Goal: Task Accomplishment & Management: Use online tool/utility

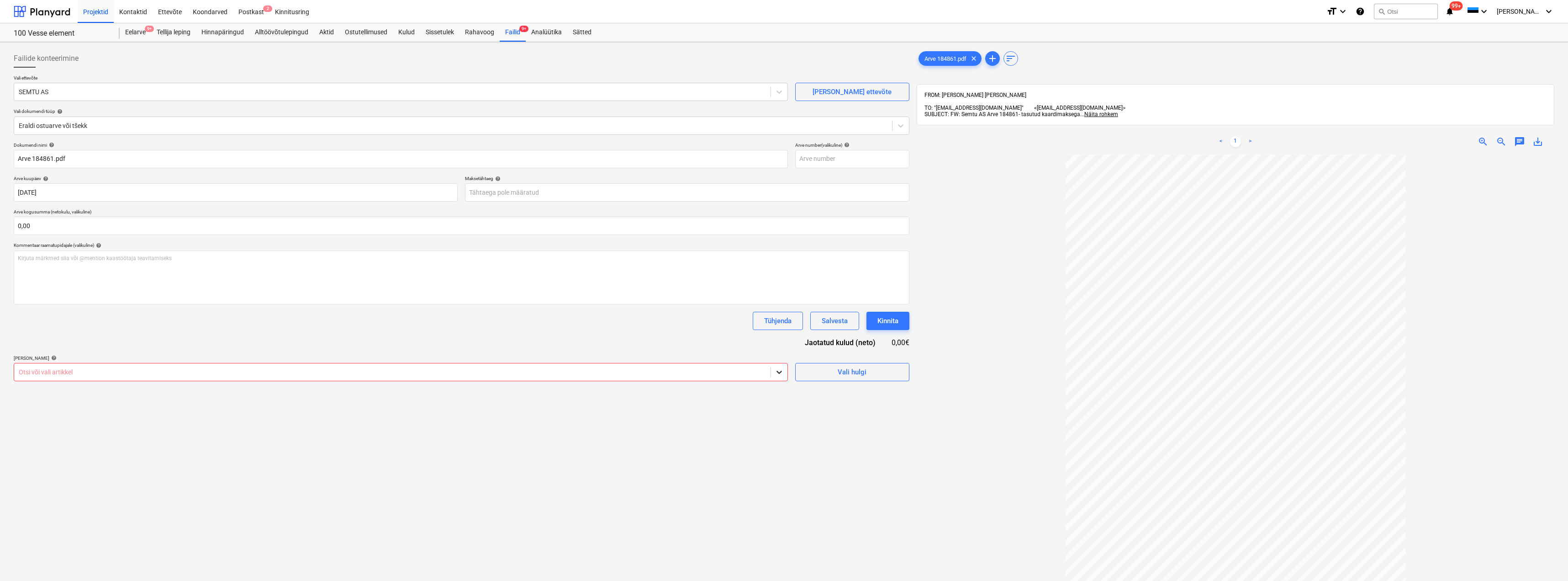
click at [771, 369] on div at bounding box center [779, 372] width 16 height 16
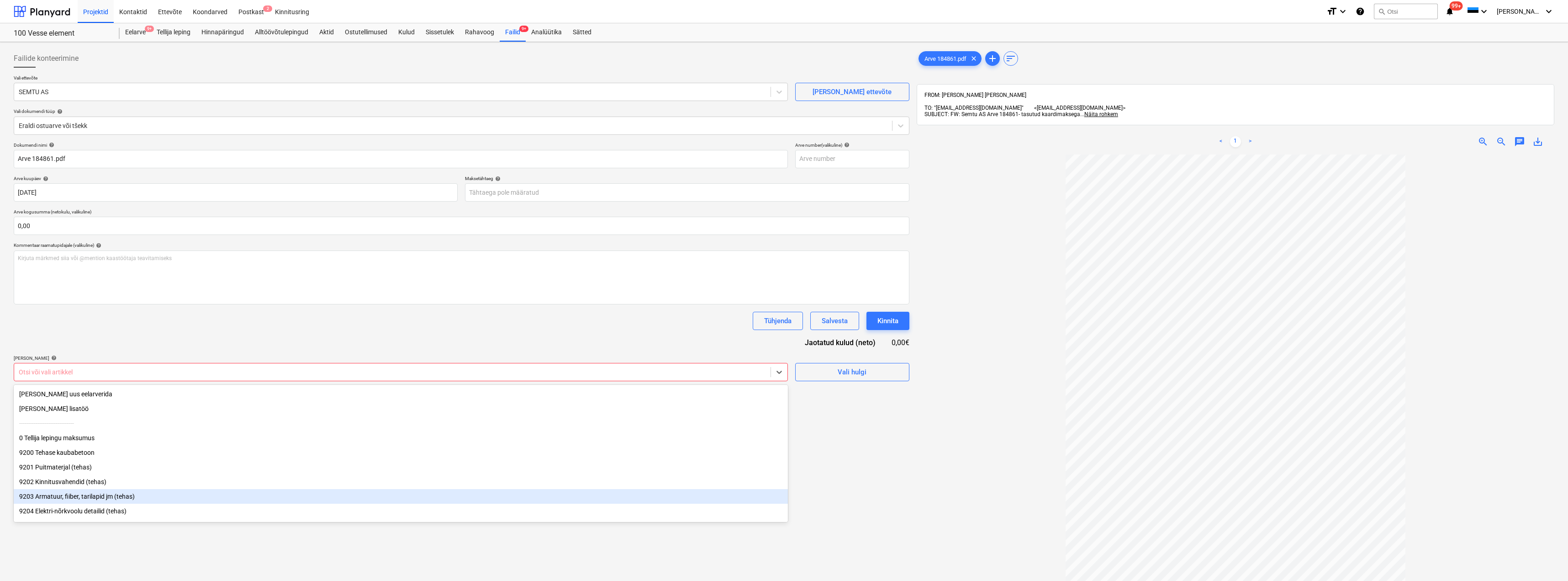
click at [111, 500] on div "9203 Armatuur, fiiber, tarilapid jm (tehas)" at bounding box center [400, 496] width 774 height 15
drag, startPoint x: 868, startPoint y: 506, endPoint x: 778, endPoint y: 469, distance: 97.3
click at [868, 505] on div "Failide konteerimine Vali ettevõte SEMTU AS [PERSON_NAME] uus ettevõte Vali dok…" at bounding box center [461, 380] width 903 height 668
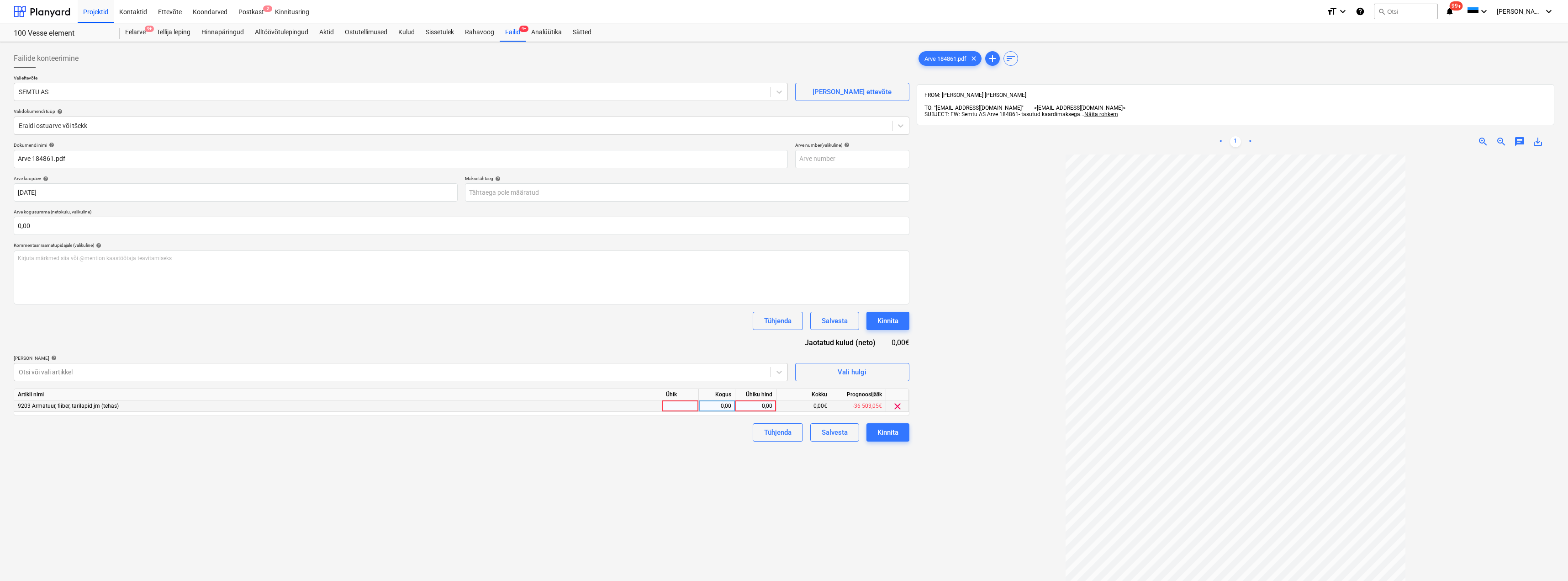
click at [674, 405] on div at bounding box center [681, 406] width 37 height 12
type input "kmpl"
type input "240"
click at [886, 436] on div "Kinnita" at bounding box center [888, 432] width 21 height 12
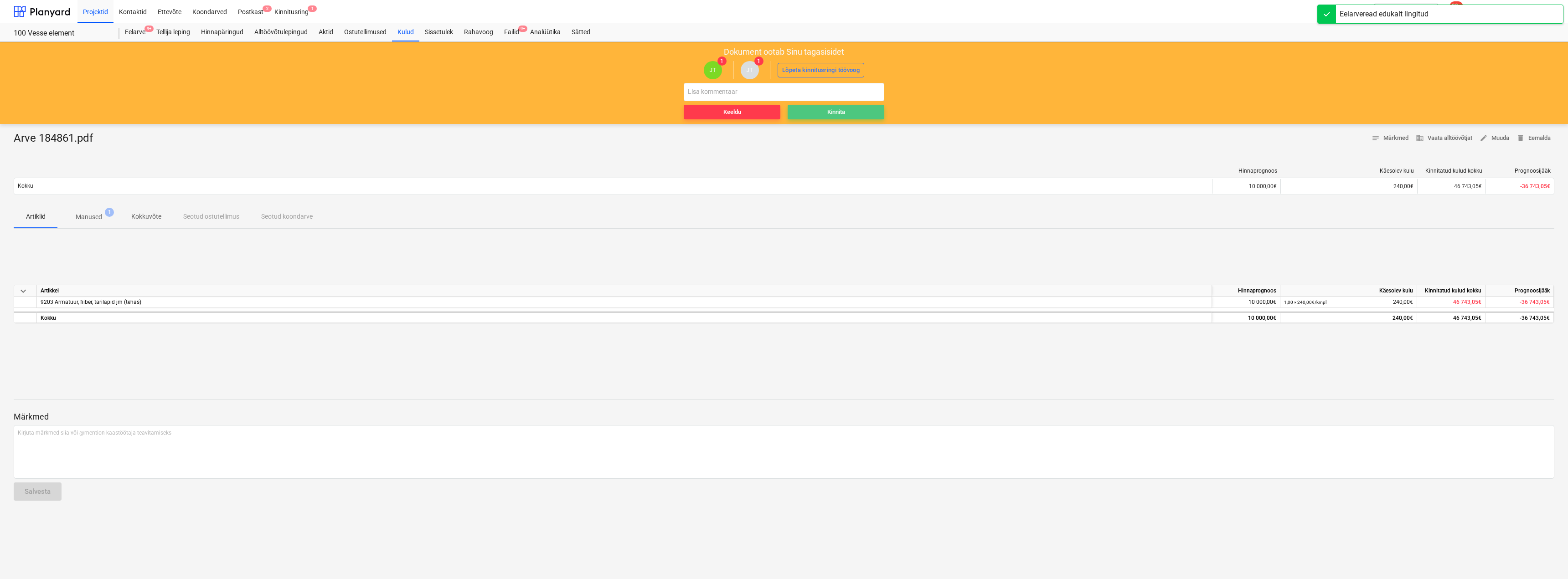
click at [816, 112] on span "Kinnita" at bounding box center [836, 112] width 89 height 10
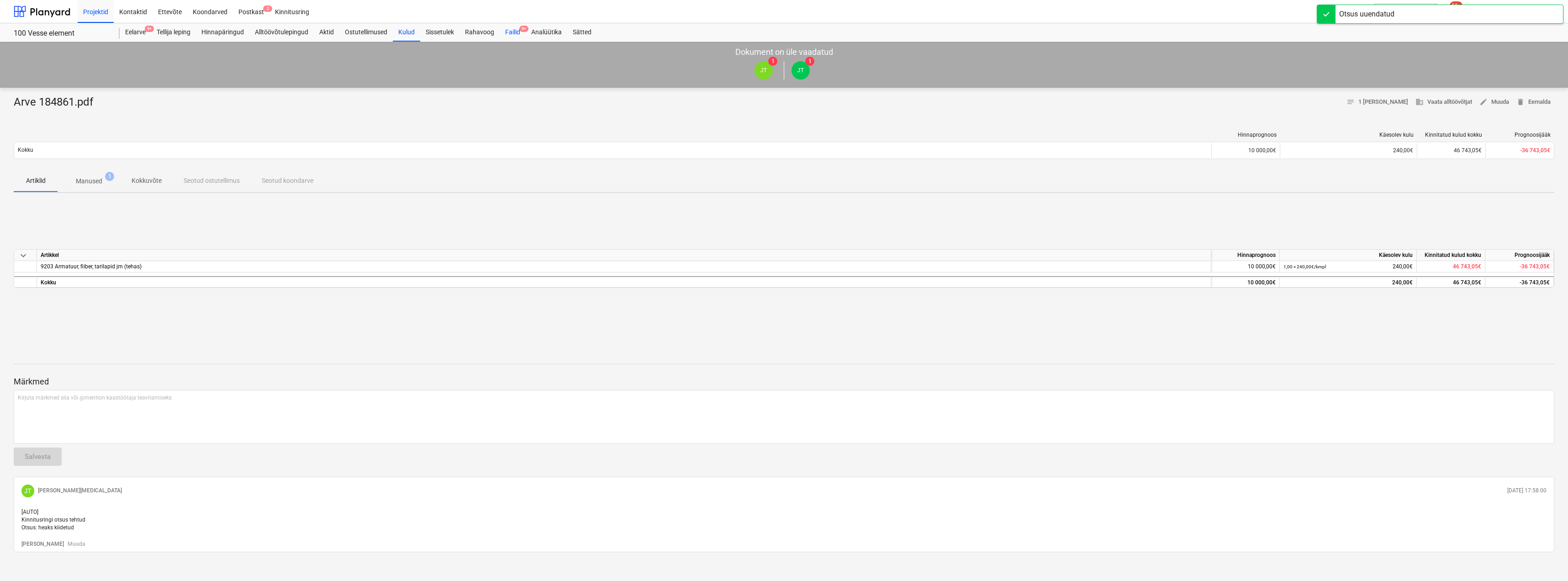
click at [514, 27] on div "Failid 9+" at bounding box center [512, 32] width 26 height 18
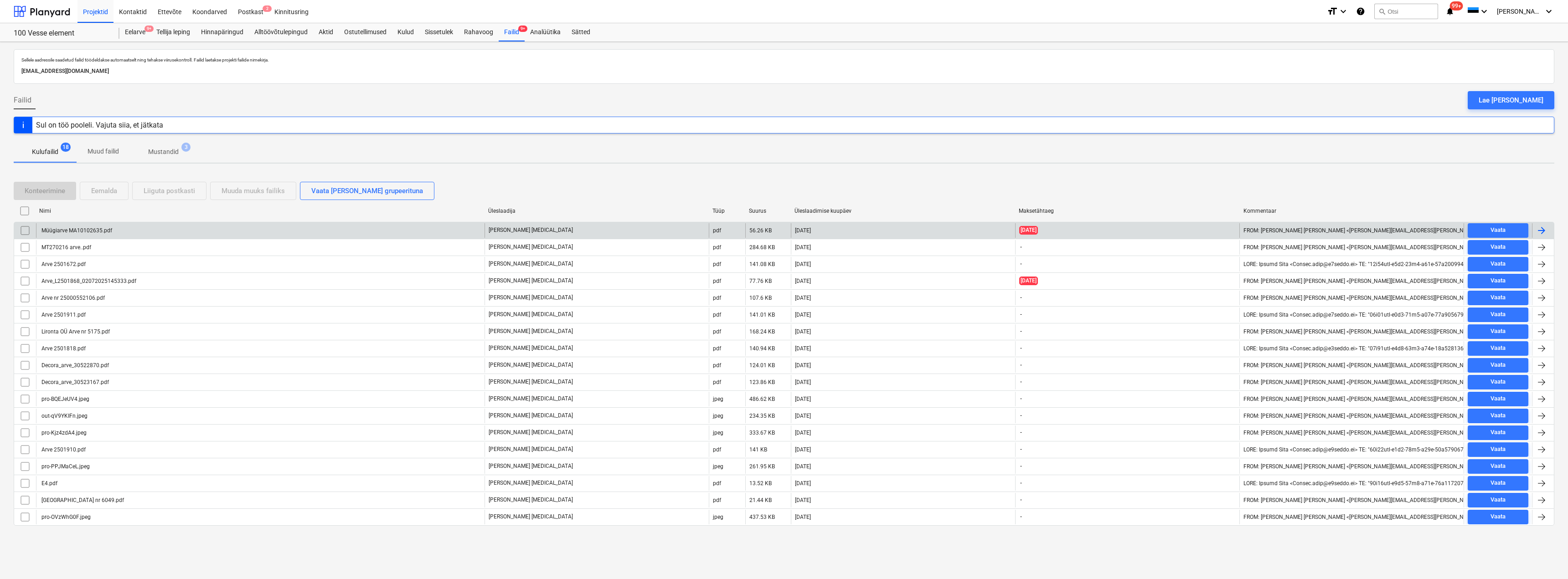
click at [164, 232] on div "Müügiarve MA10102635.pdf" at bounding box center [260, 231] width 449 height 15
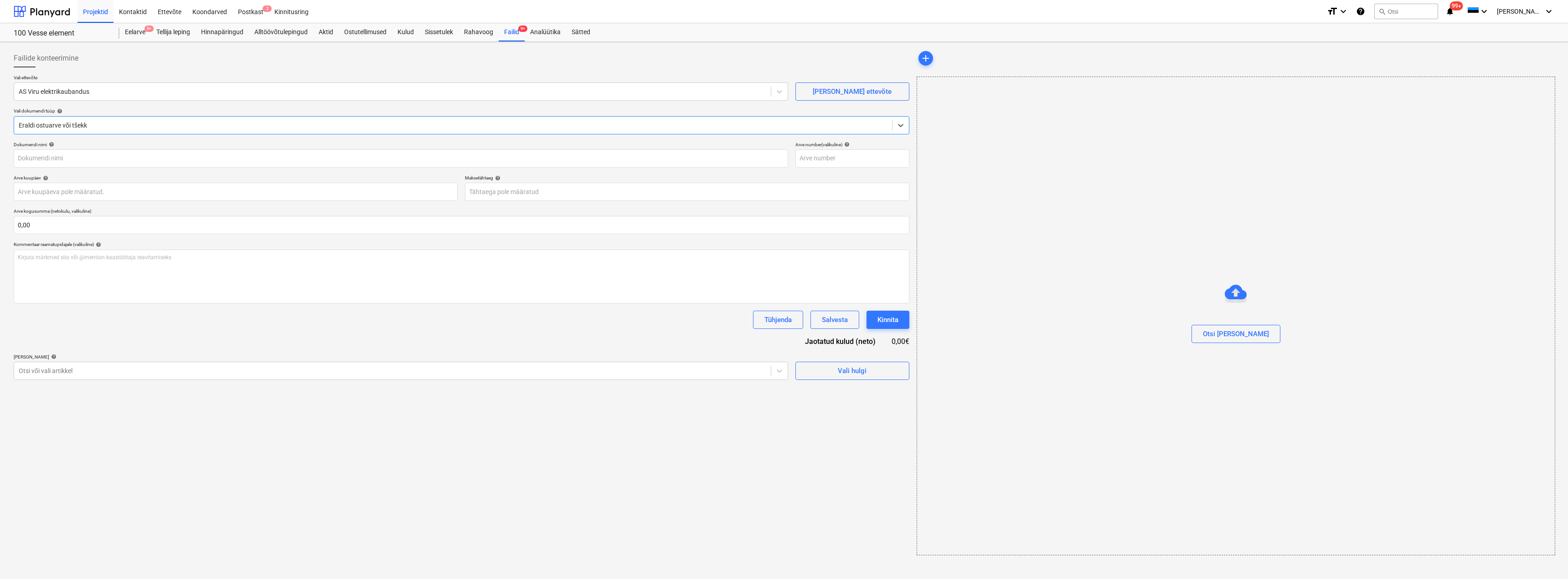
type input "ma10102635"
type input "[DATE]"
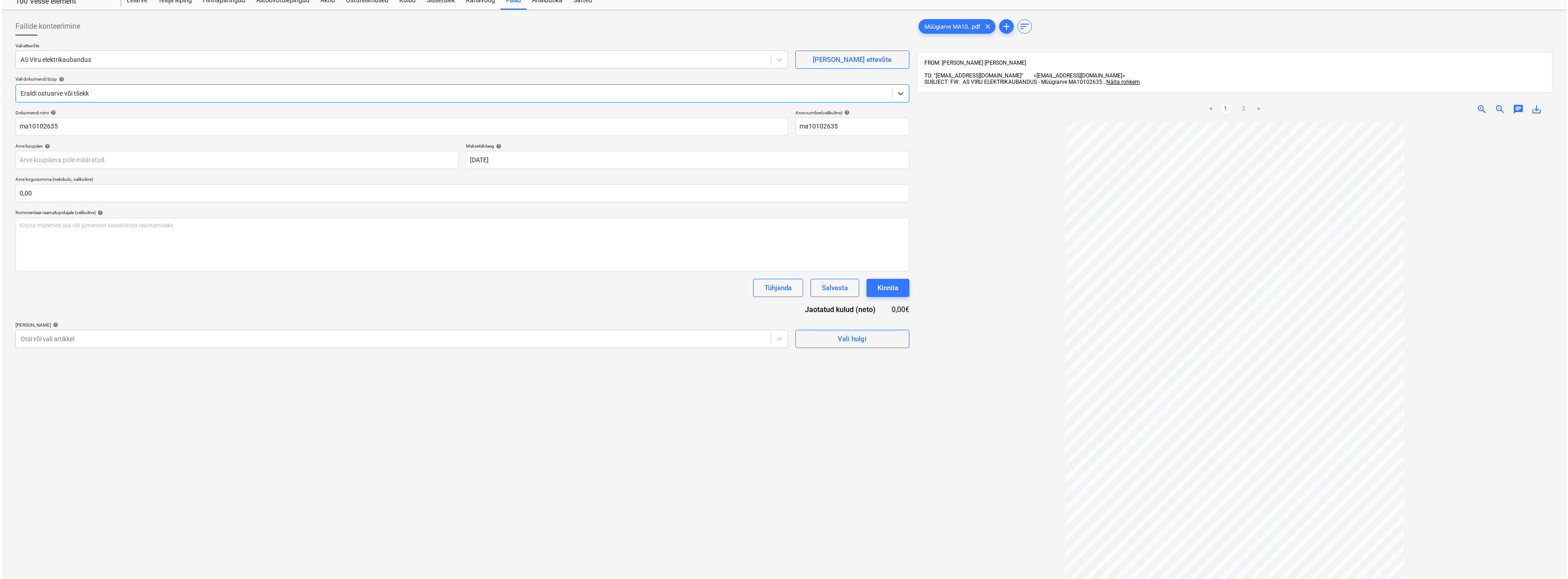
scroll to position [46, 0]
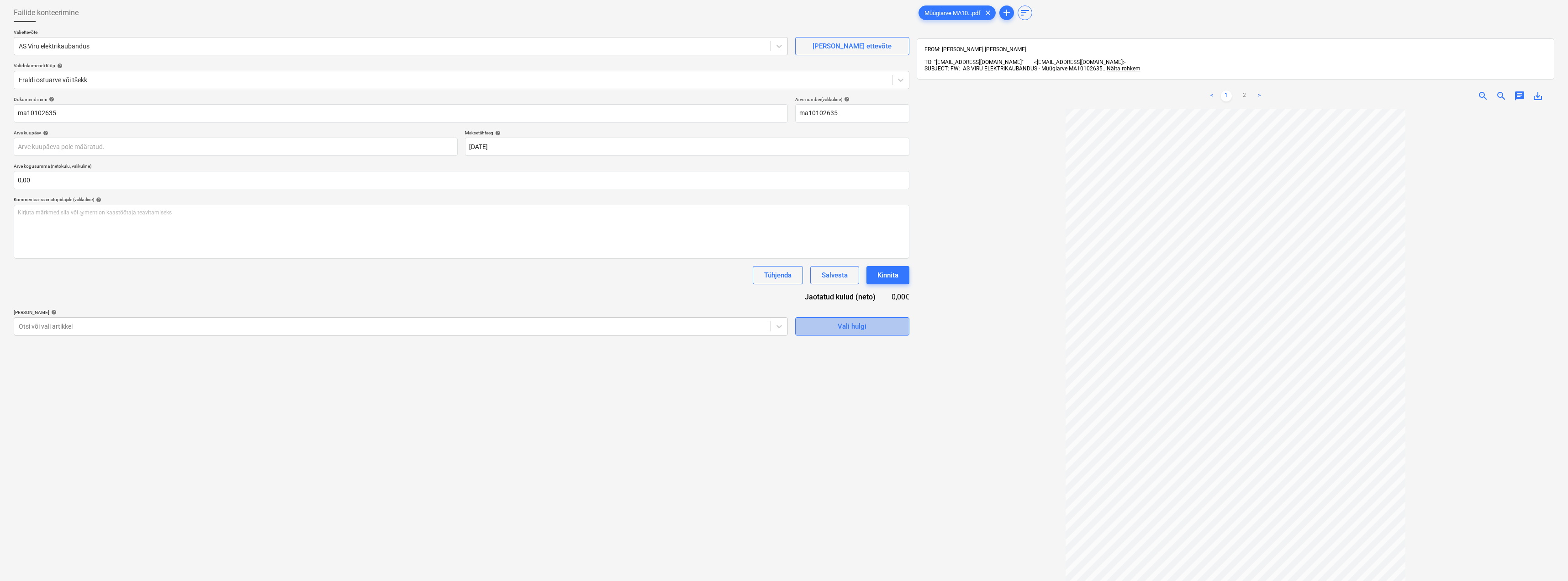
click at [817, 330] on span "Vali hulgi" at bounding box center [852, 326] width 91 height 12
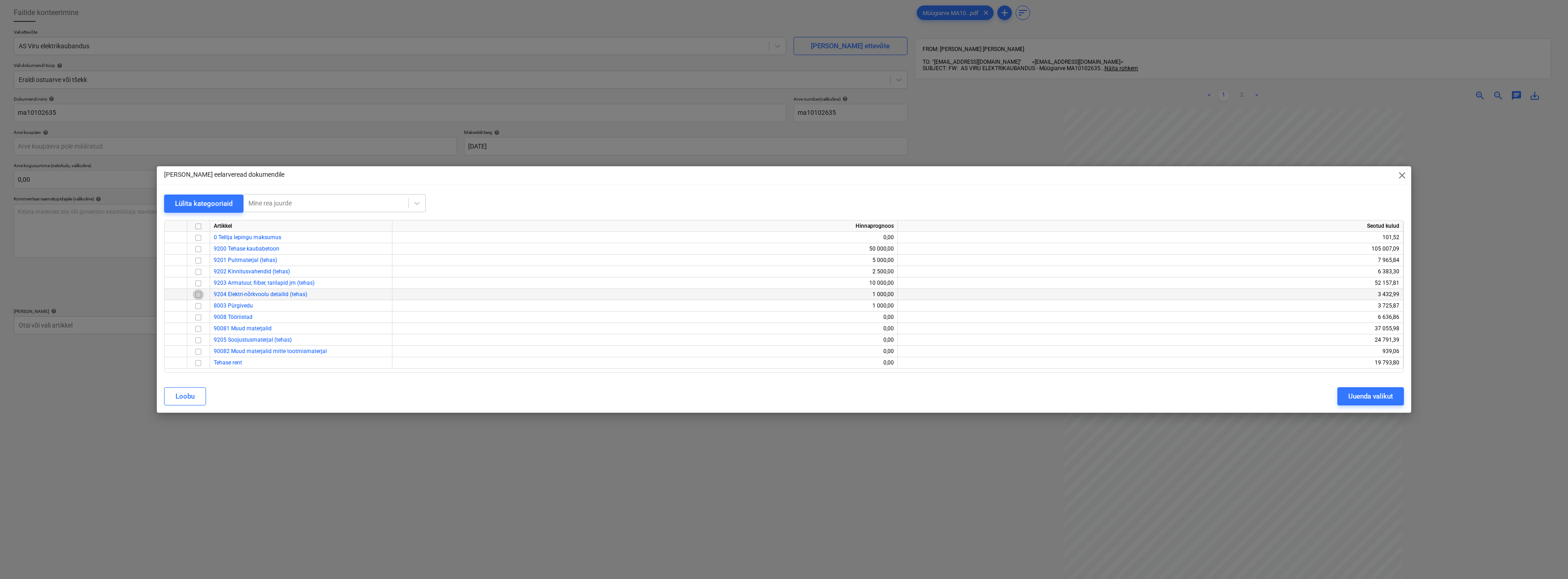
click at [199, 293] on input "checkbox" at bounding box center [198, 295] width 11 height 11
click at [1388, 404] on button "Uuenda valikut" at bounding box center [1370, 397] width 66 height 18
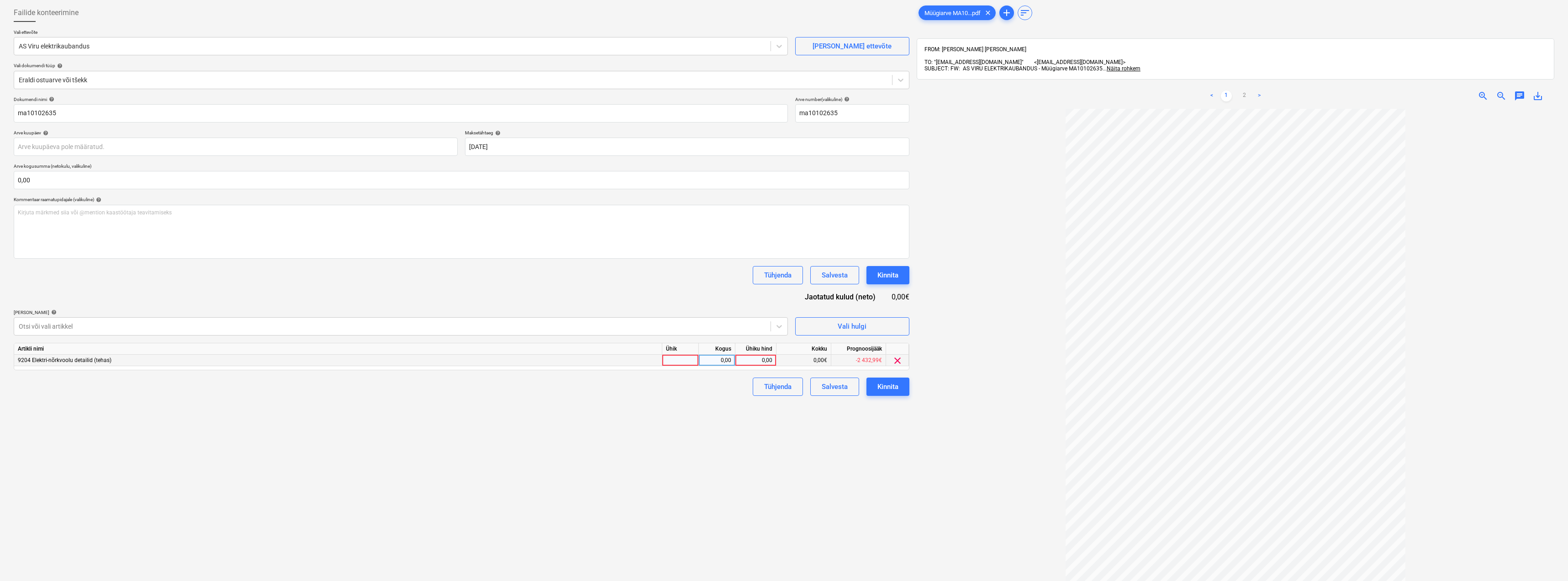
click at [679, 357] on div at bounding box center [681, 360] width 37 height 12
type input "kmpl"
type input "241,08"
click at [891, 388] on div "Kinnita" at bounding box center [888, 386] width 21 height 12
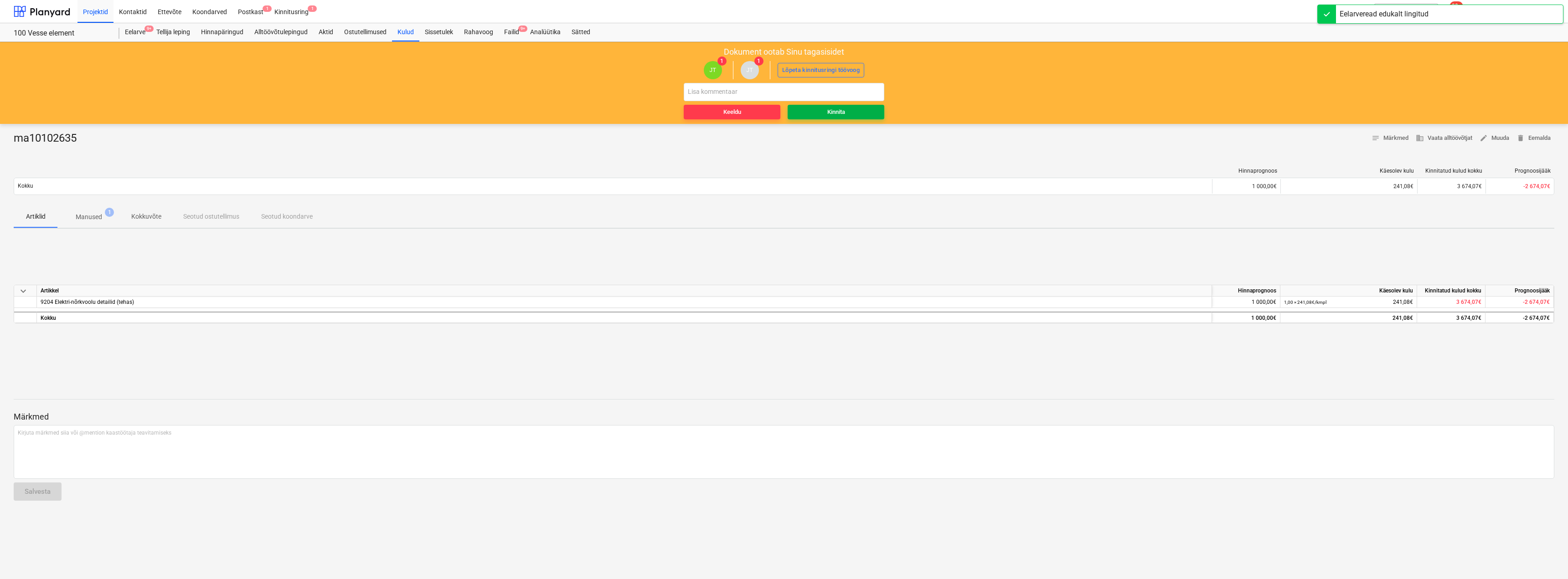
click at [832, 111] on div "Kinnita" at bounding box center [836, 112] width 18 height 10
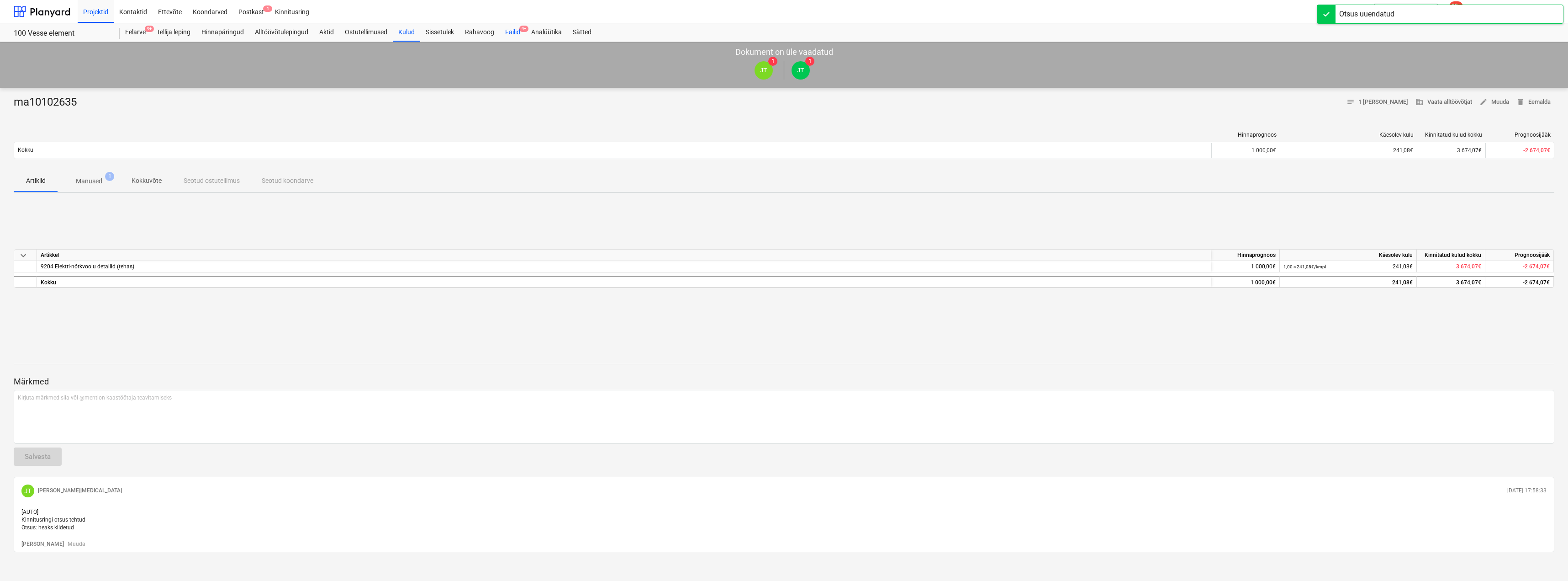
click at [512, 32] on div "Failid 9+" at bounding box center [512, 32] width 26 height 18
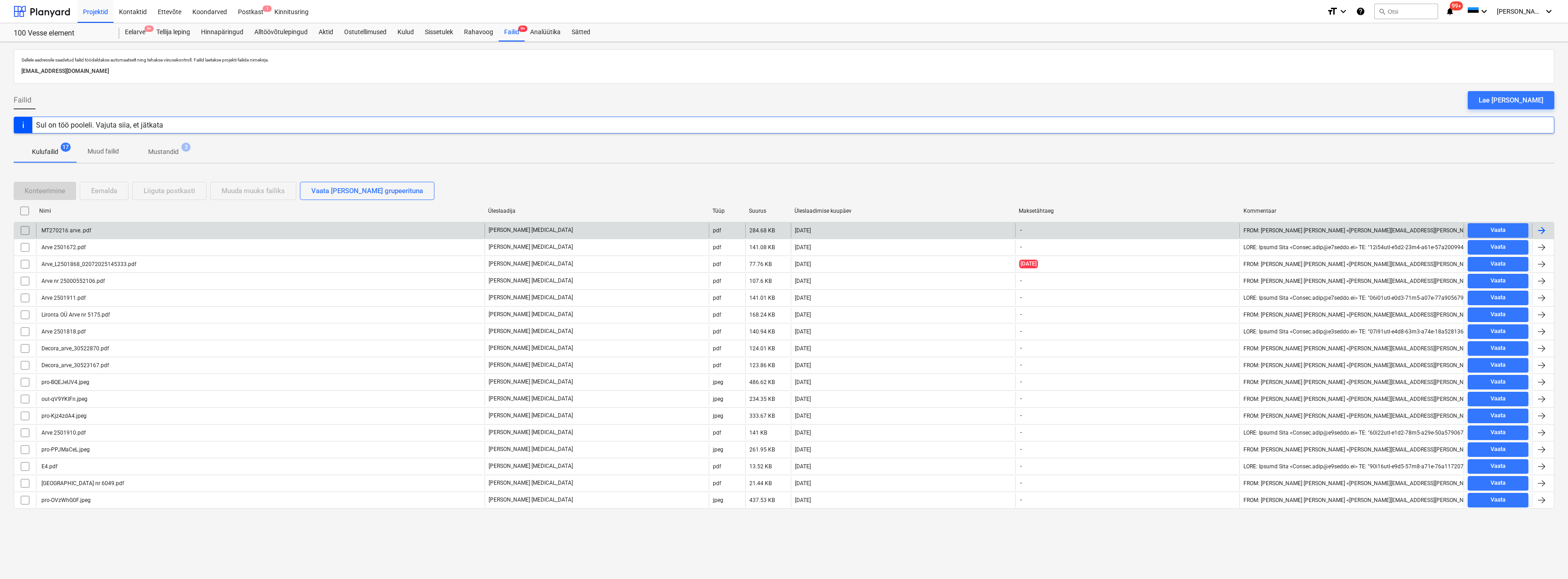
click at [342, 224] on div "MT270216 arve..pdf" at bounding box center [260, 231] width 449 height 15
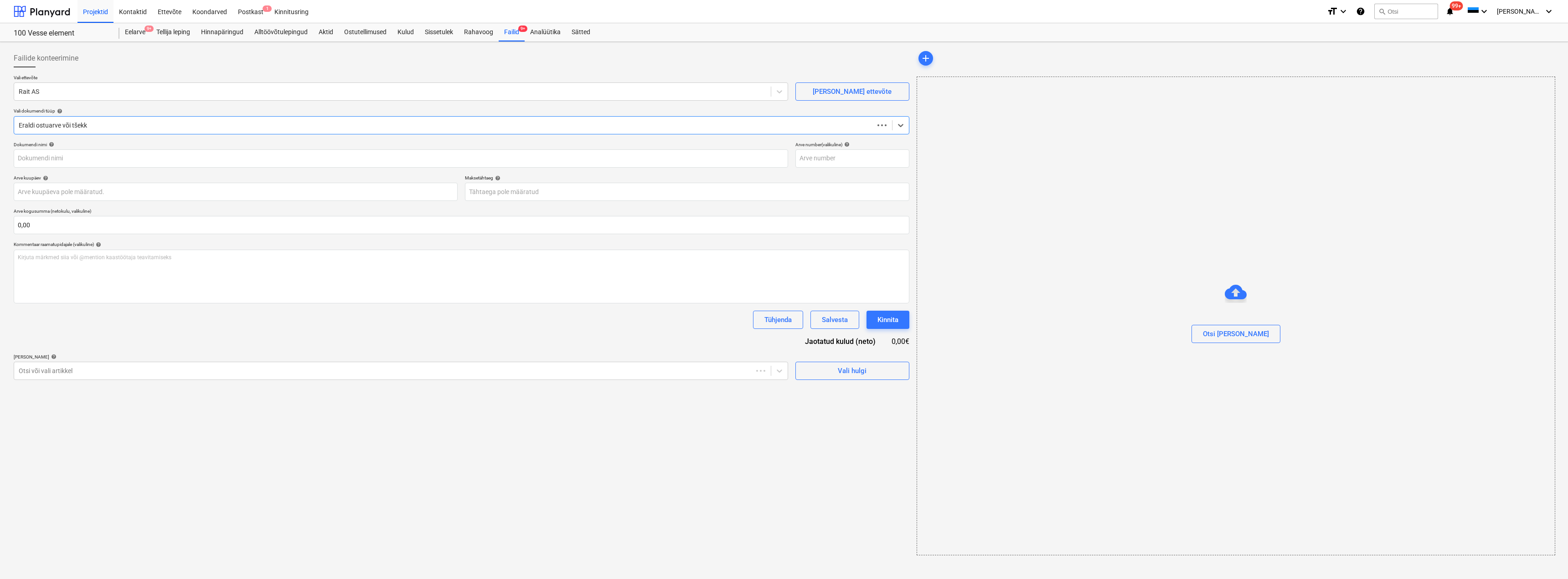
type input "MT270216 arve..pdf"
type input "[DATE]"
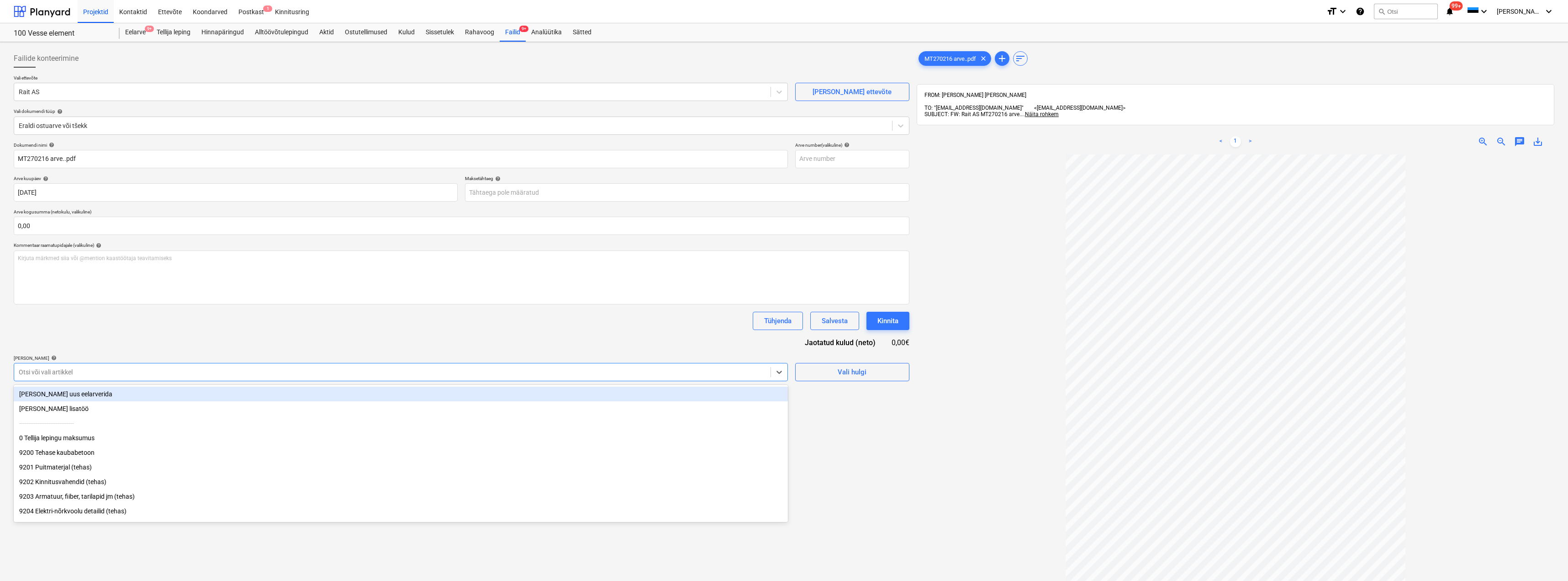
click at [599, 374] on div at bounding box center [392, 372] width 747 height 9
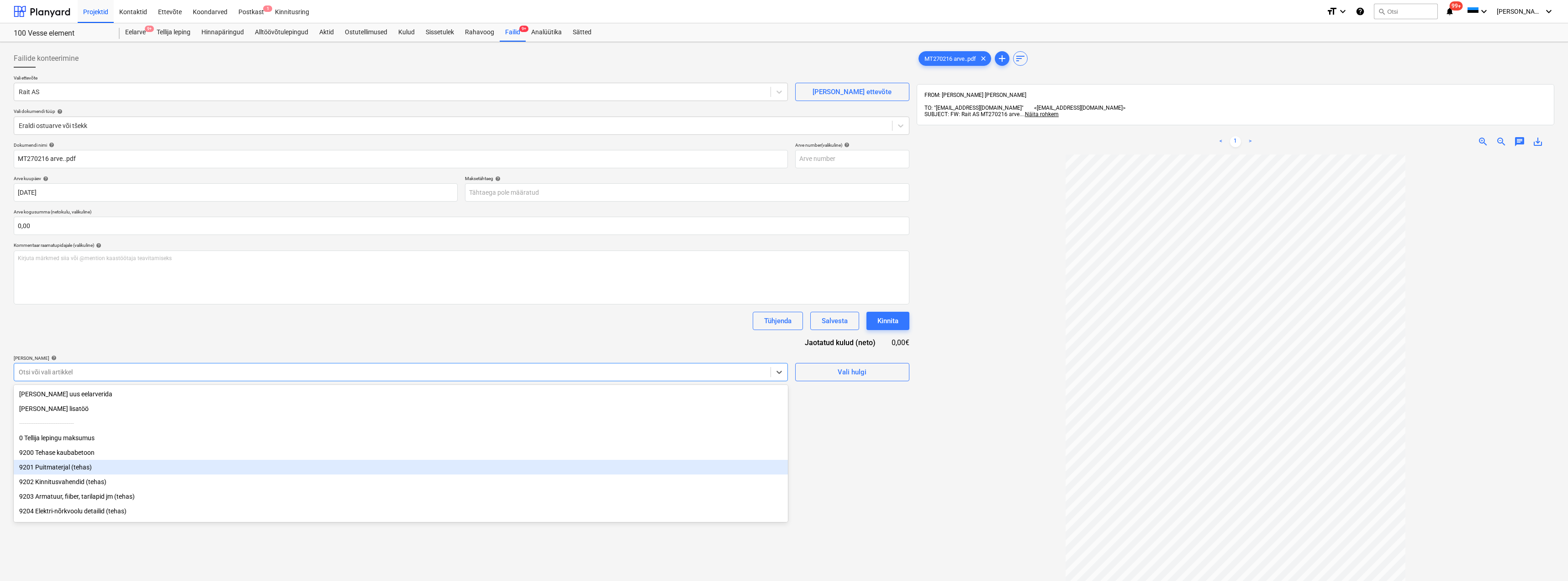
click at [142, 464] on div "9201 Puitmaterjal (tehas)" at bounding box center [400, 467] width 774 height 15
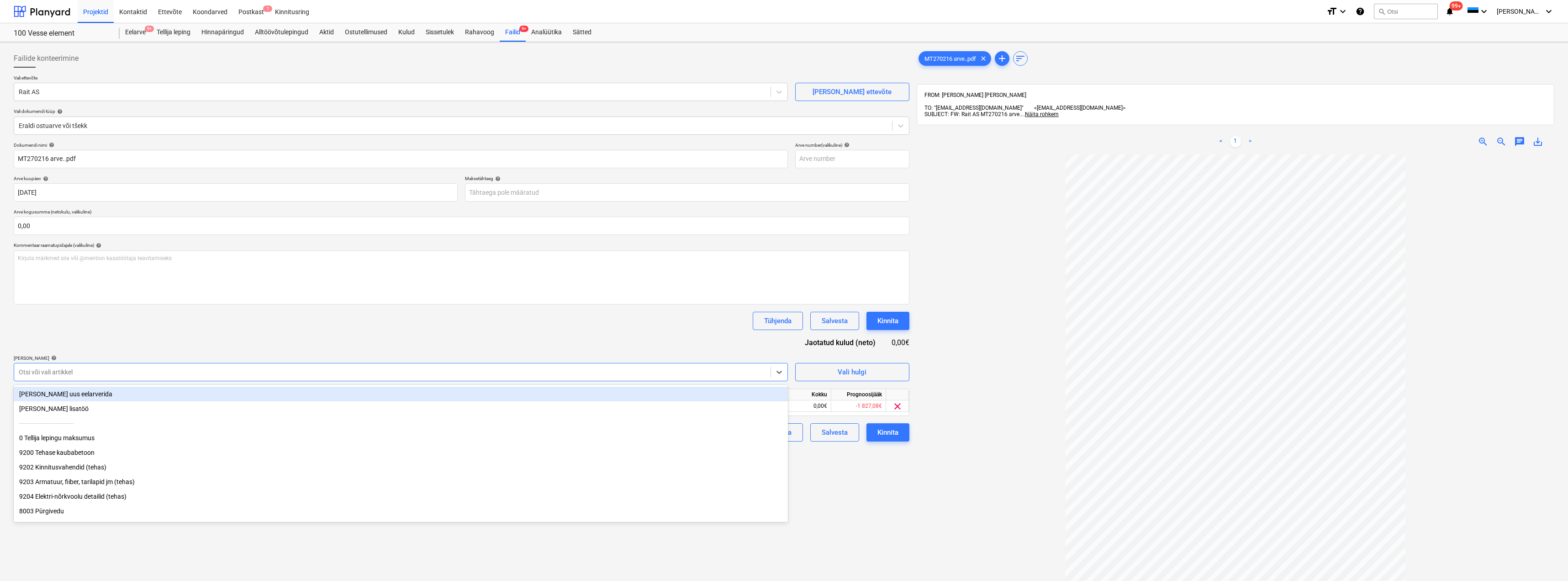
click at [715, 337] on div "Dokumendi nimi help MT270216 arve..pdf Arve number (valikuline) help Arve kuupä…" at bounding box center [461, 292] width 895 height 299
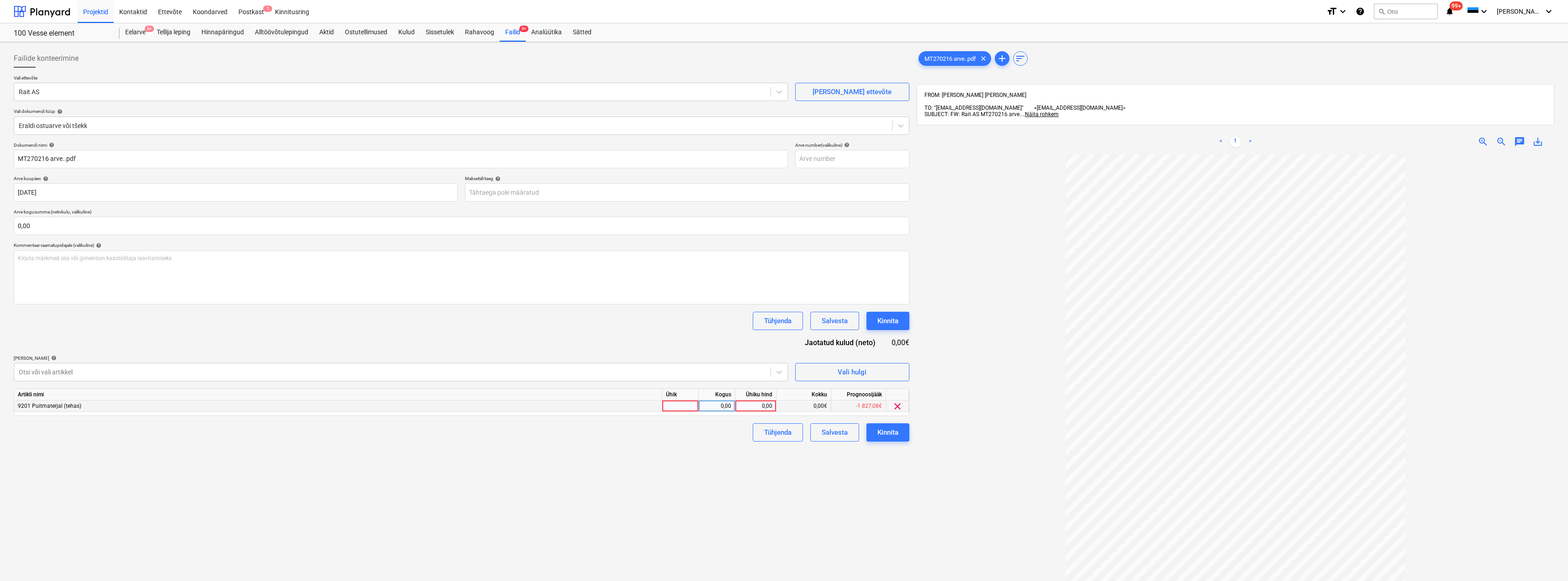
click at [686, 406] on div at bounding box center [681, 406] width 37 height 12
type input "kmpl"
type input "262,29"
click at [900, 430] on button "Kinnita" at bounding box center [888, 432] width 43 height 18
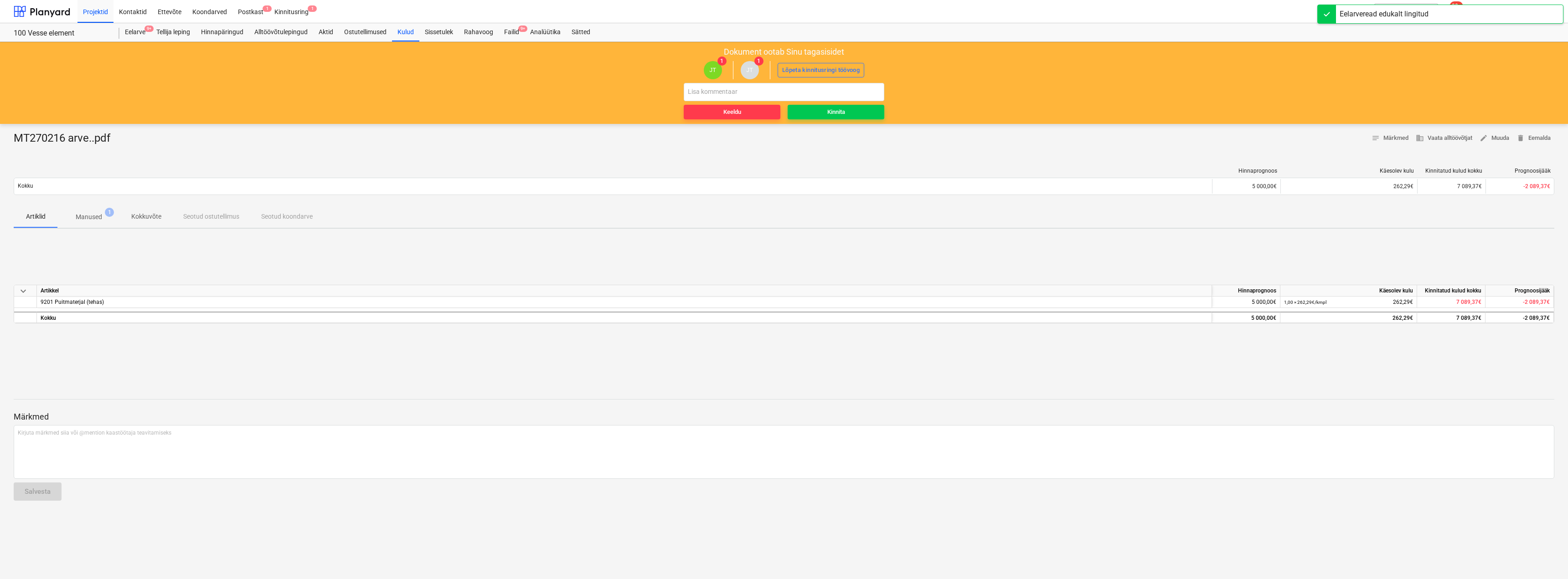
click at [836, 103] on div "Keeldu Kinnita" at bounding box center [783, 101] width 200 height 36
click at [835, 113] on div "Kinnita" at bounding box center [836, 112] width 18 height 10
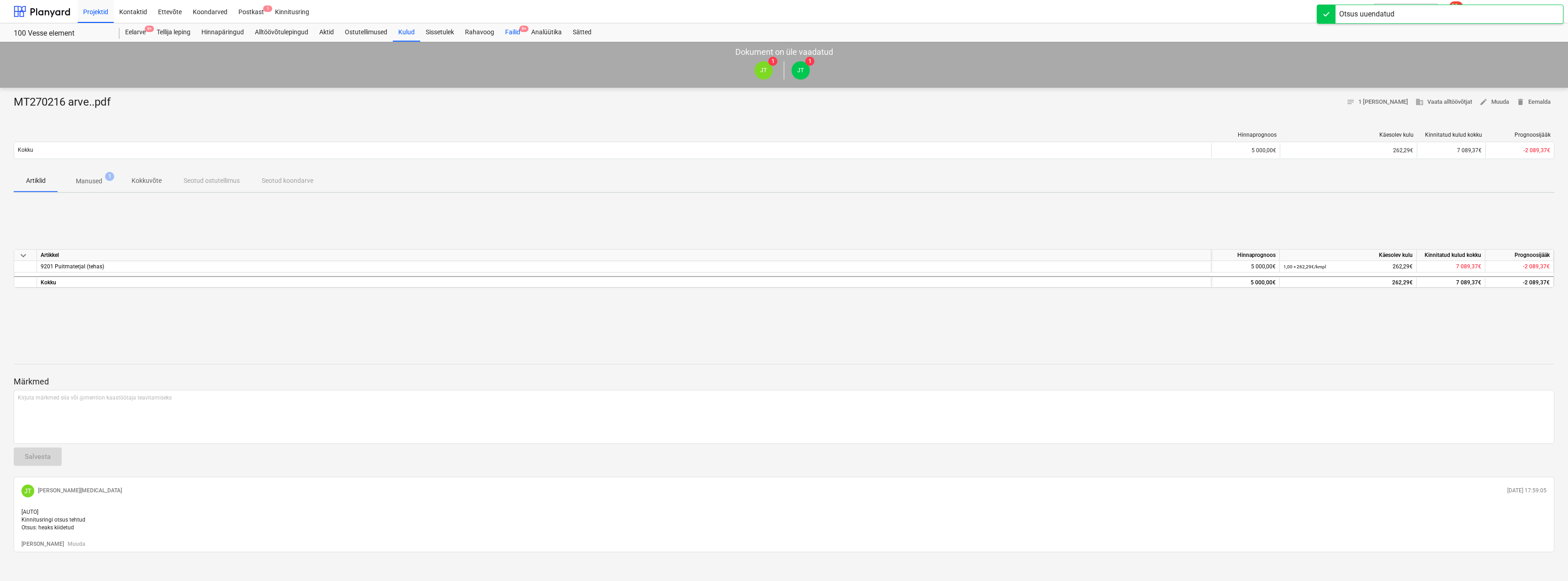
click at [512, 28] on div "Failid 9+" at bounding box center [512, 32] width 26 height 18
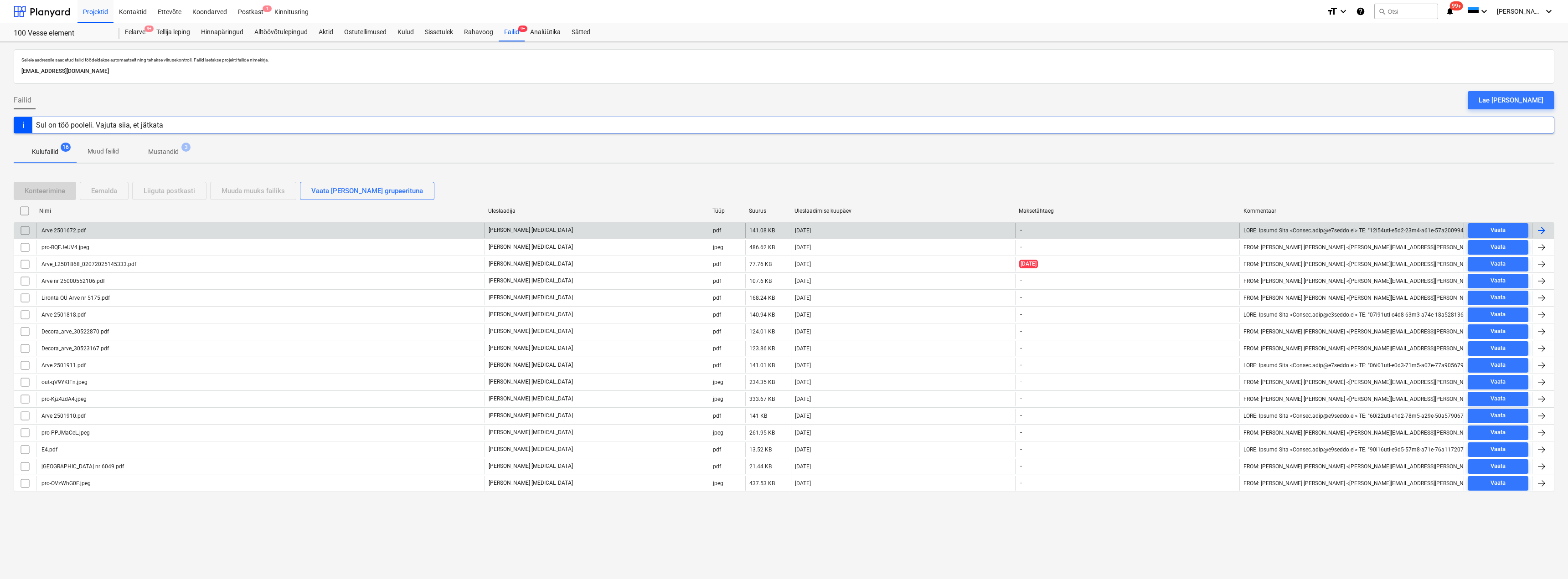
click at [247, 233] on div "Arve 2501672.pdf" at bounding box center [260, 231] width 449 height 15
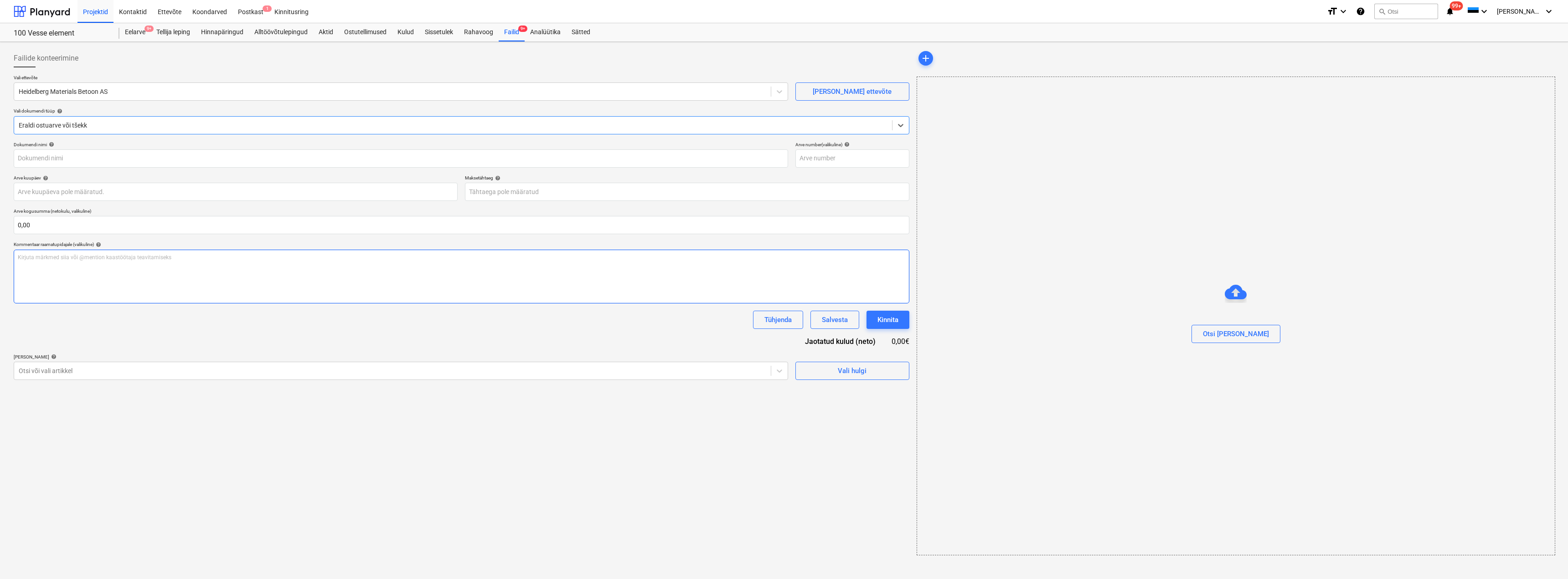
type input "2501672"
type input "[DATE]"
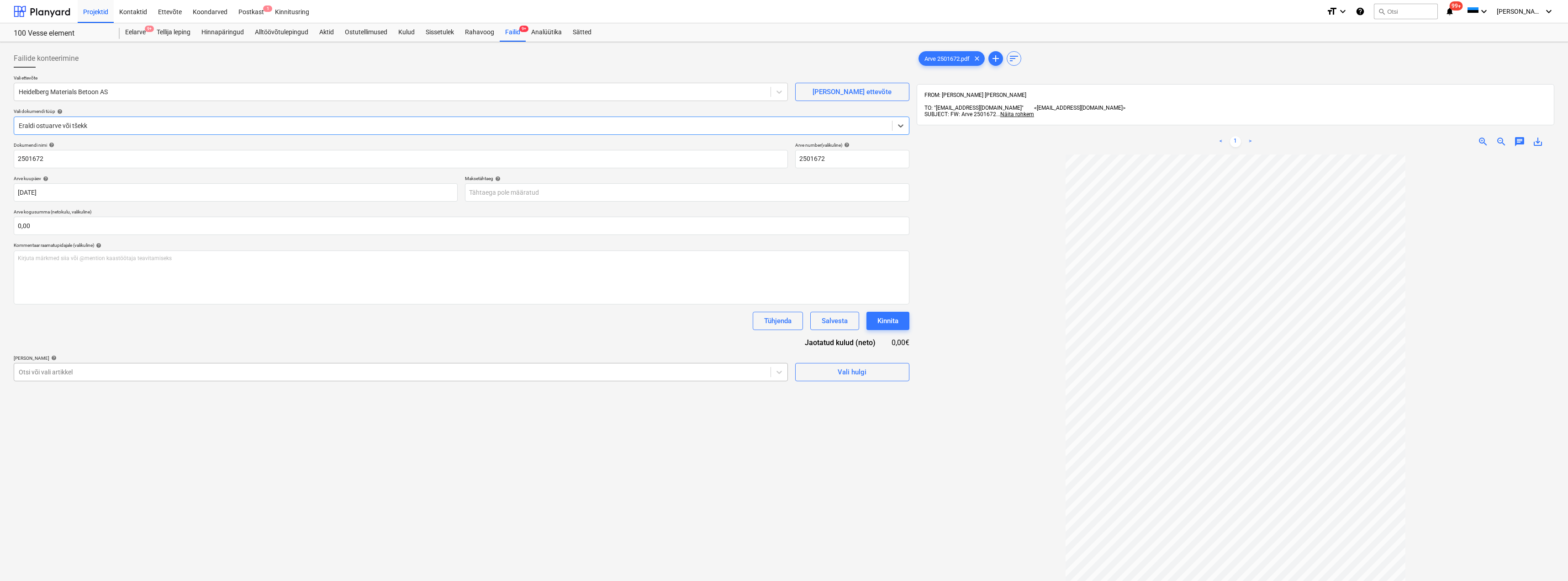
click at [461, 372] on div at bounding box center [392, 372] width 747 height 9
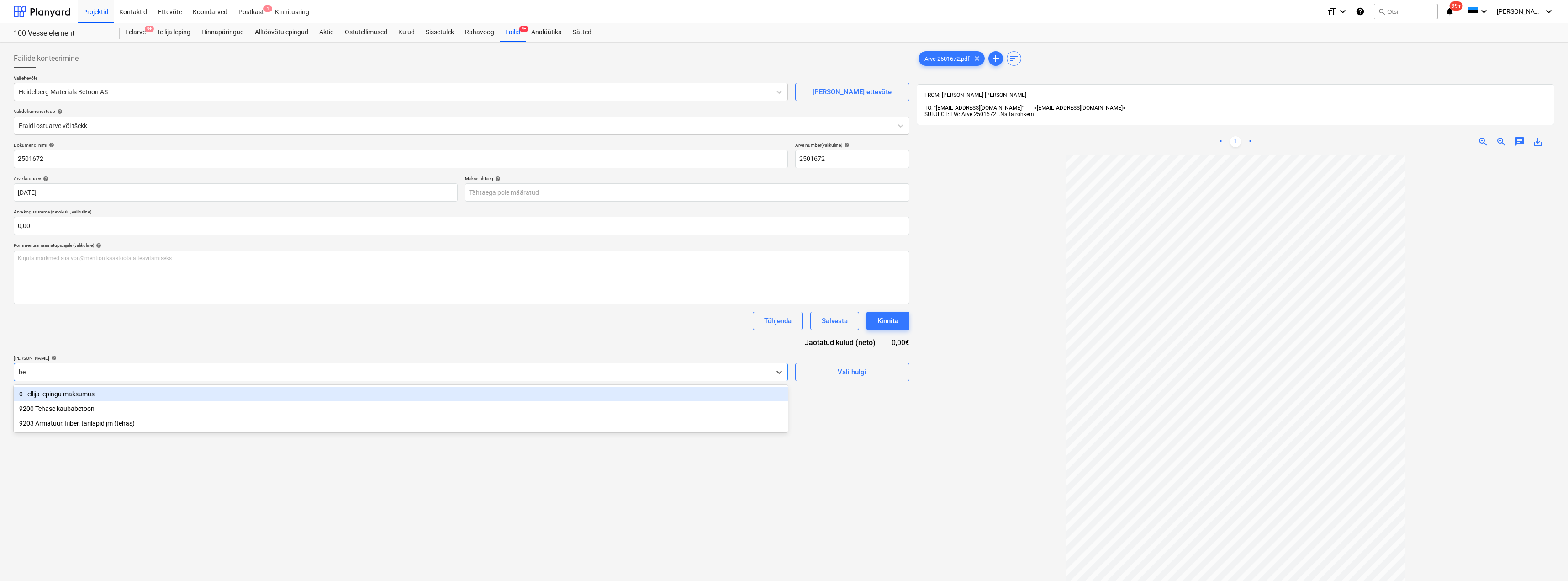
type input "bet"
click at [184, 392] on div "9200 Tehase kaubabetoon" at bounding box center [400, 394] width 774 height 15
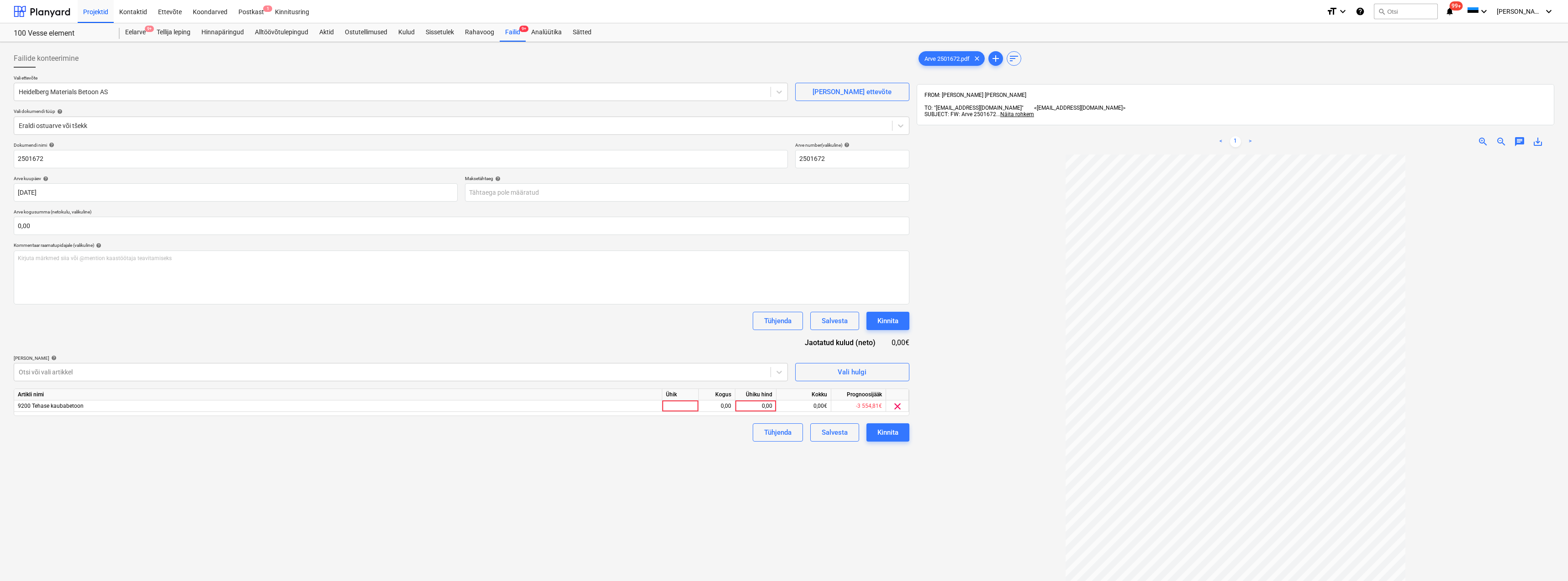
click at [639, 343] on div "Dokumendi nimi help 2501672 Arve number (valikuline) help 2501672 Arve kuupäev …" at bounding box center [461, 292] width 895 height 299
click at [682, 402] on div at bounding box center [681, 406] width 37 height 12
type input "kmpl"
type input "2160,40"
click at [883, 433] on div "Kinnita" at bounding box center [888, 432] width 21 height 12
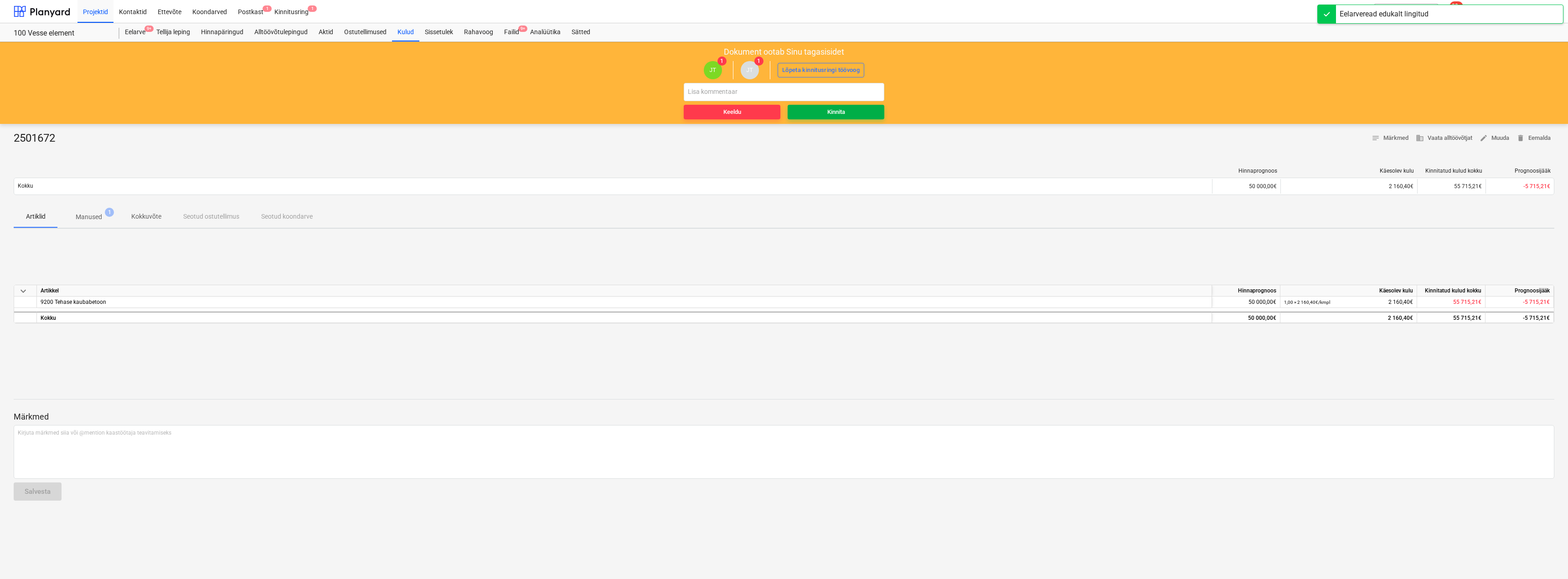
click at [839, 111] on div "Kinnita" at bounding box center [836, 112] width 18 height 10
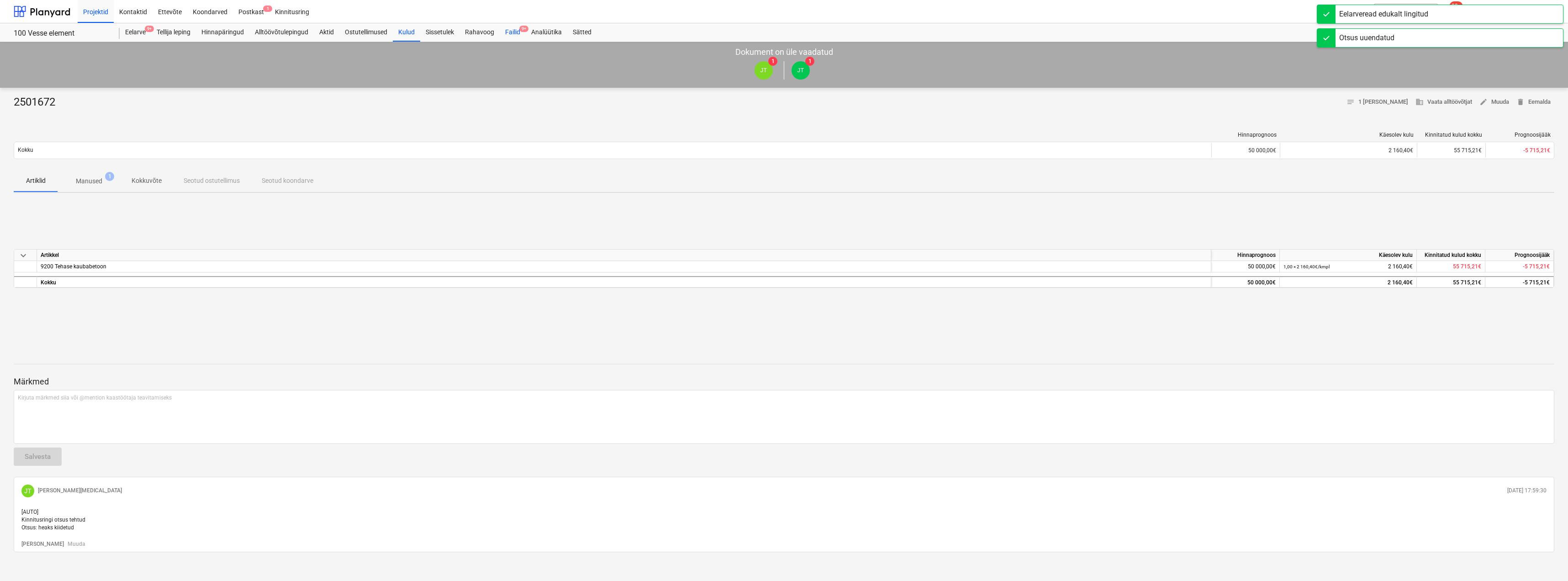
click at [517, 32] on div "Failid 9+" at bounding box center [512, 32] width 26 height 18
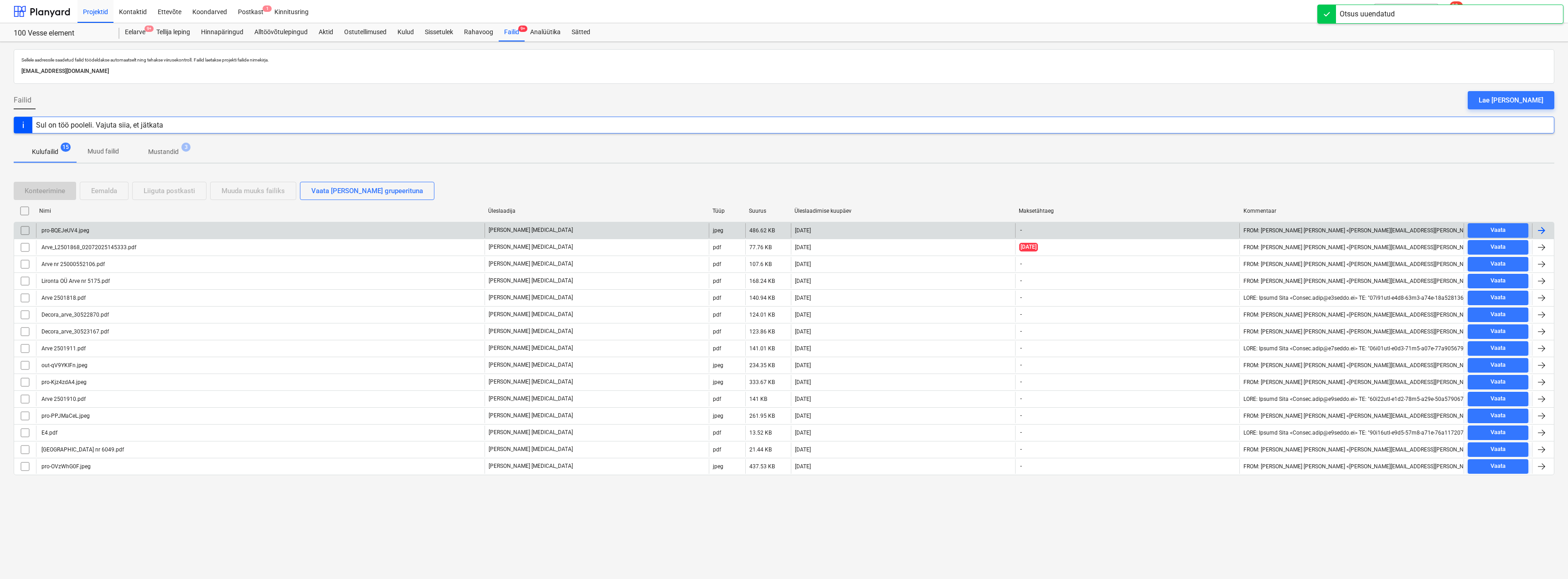
click at [87, 231] on div "pro-BQEJeUV4.jpeg" at bounding box center [65, 231] width 49 height 6
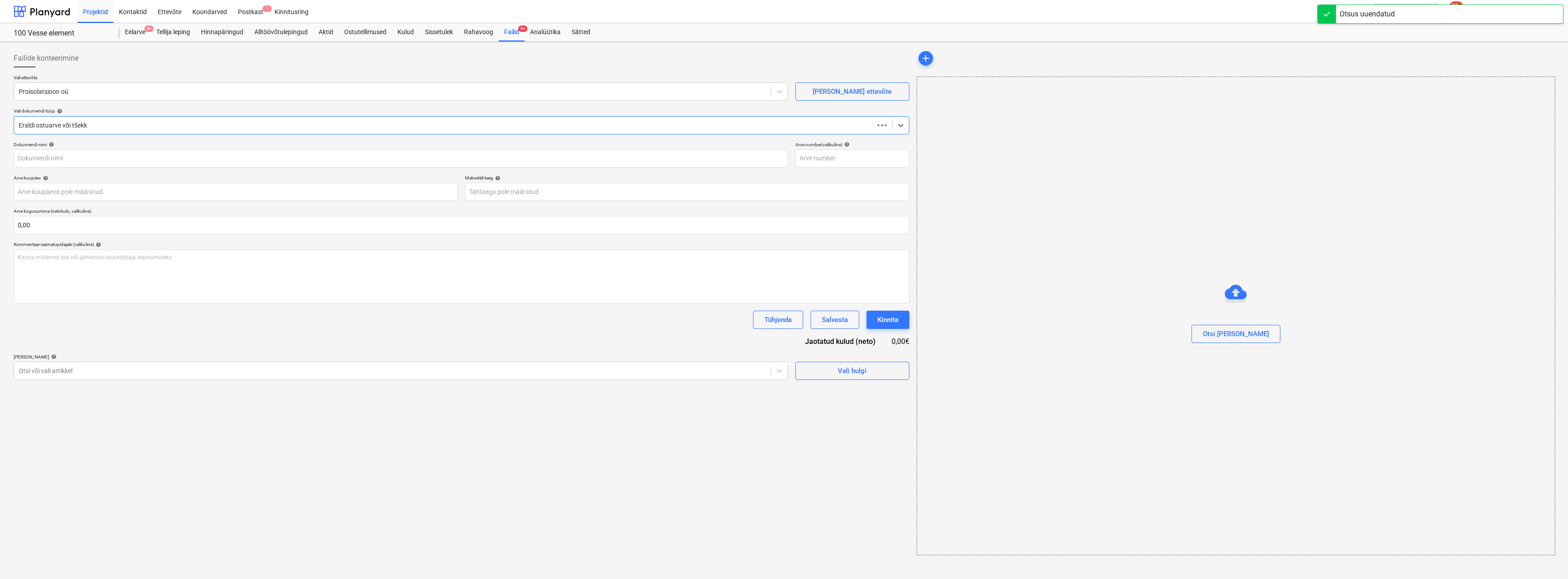
type input "pro-BQEJeUV4.jpeg"
type input "[DATE]"
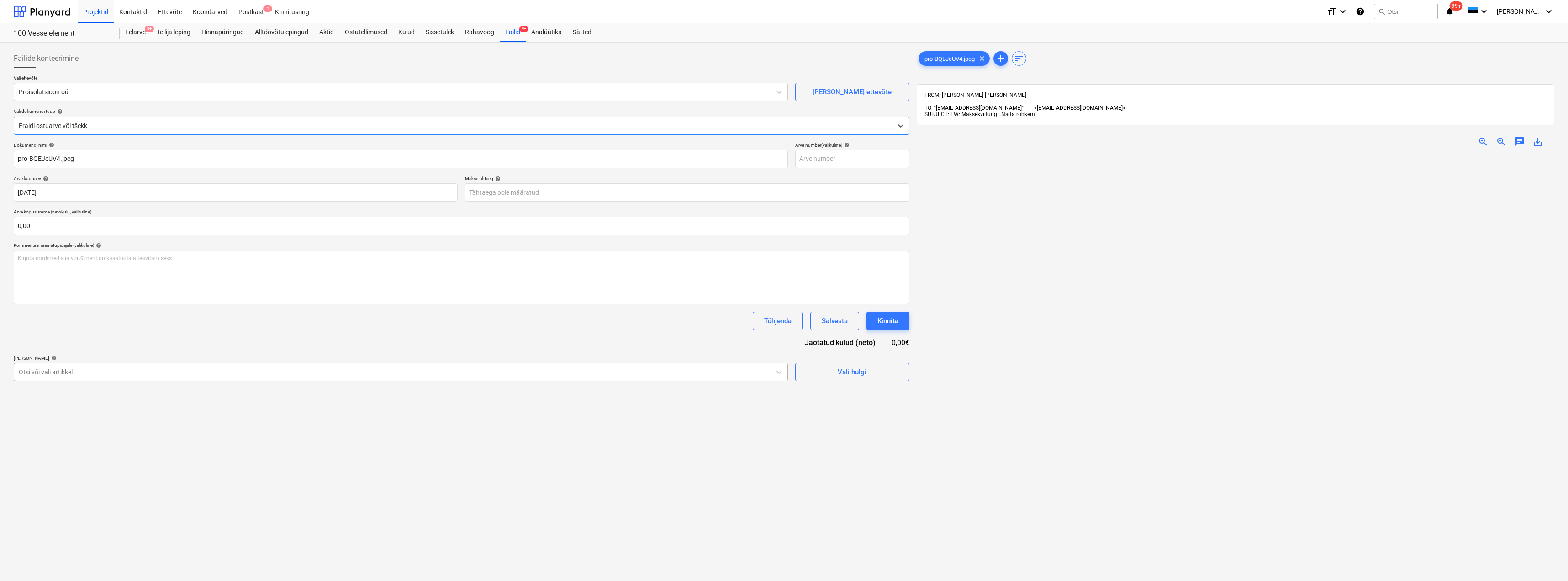
click at [578, 375] on div at bounding box center [392, 372] width 747 height 9
type input "soo"
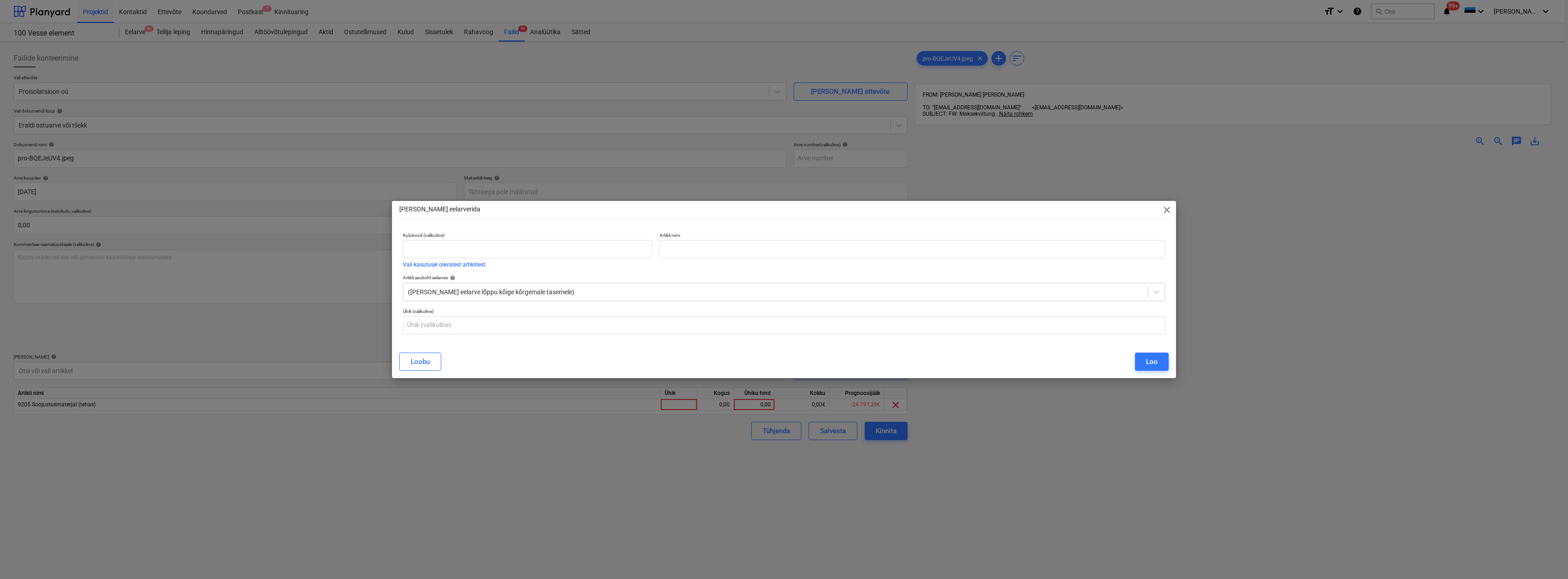
click at [1164, 207] on span "close" at bounding box center [1167, 210] width 11 height 11
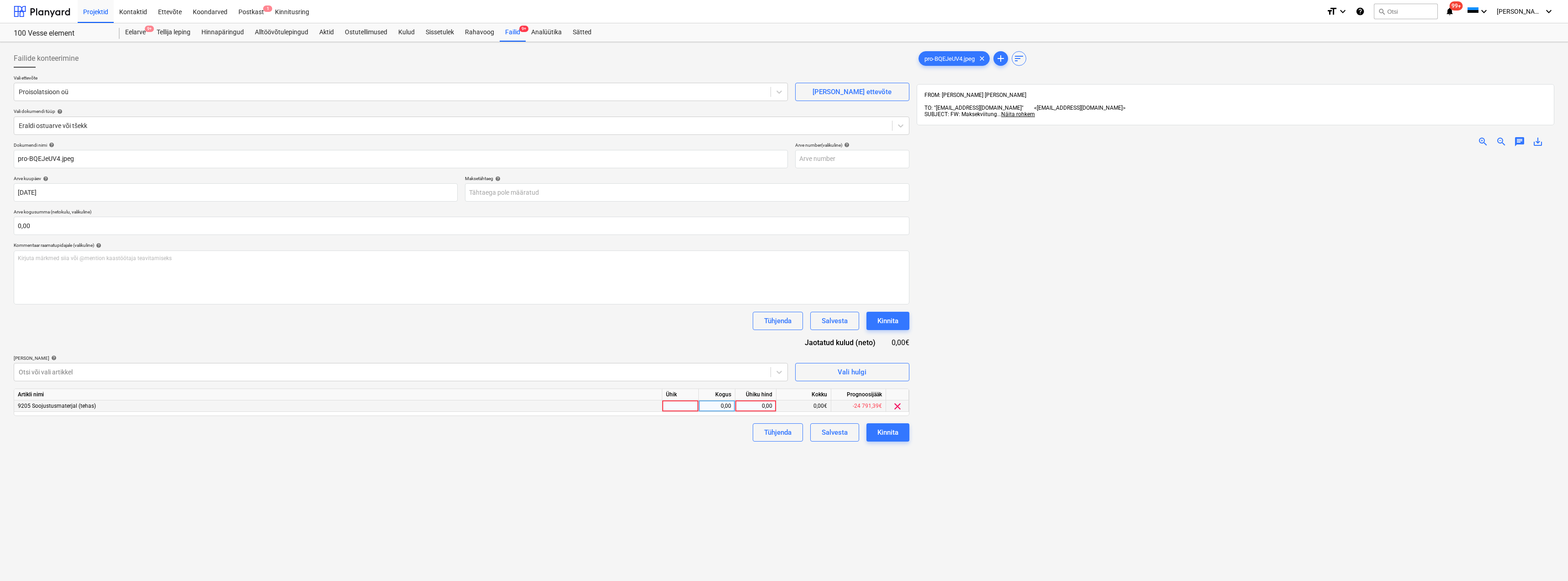
click at [670, 405] on div at bounding box center [681, 406] width 37 height 12
type input "kmpl"
type input "862,41"
click at [867, 423] on button "Kinnita" at bounding box center [888, 432] width 43 height 18
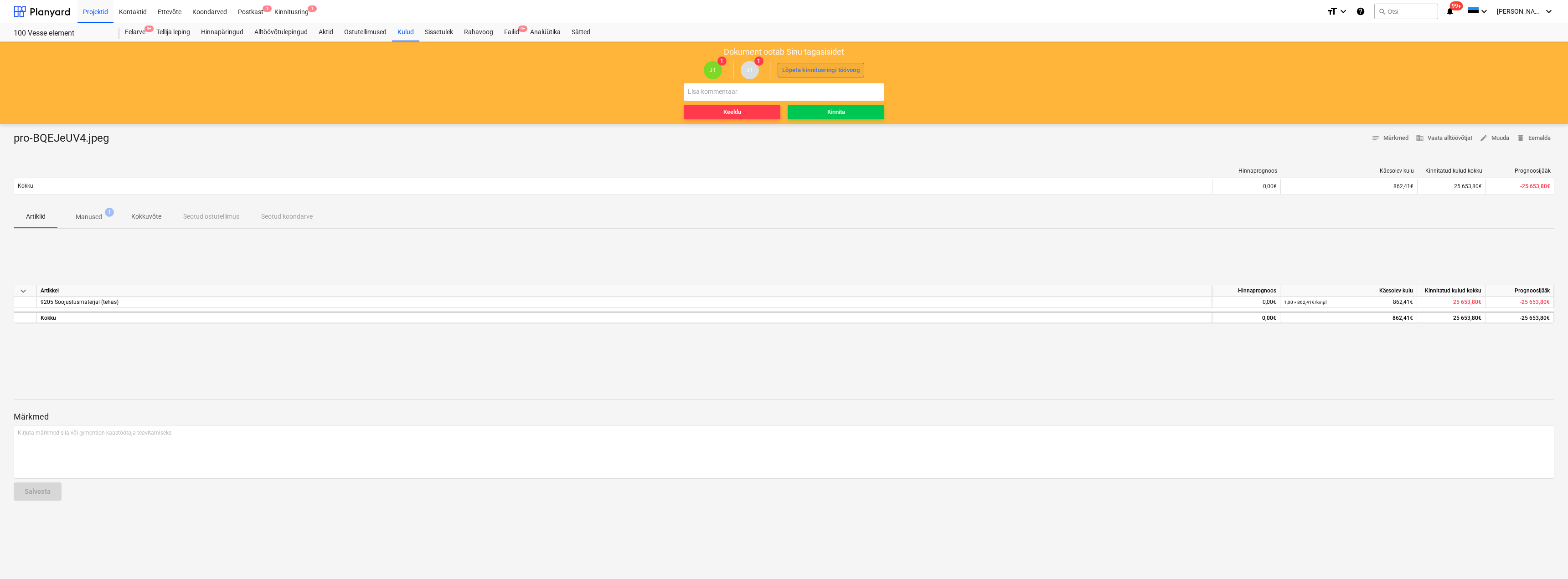
click at [833, 71] on div "Lõpeta kinnitusringi töövoog" at bounding box center [821, 70] width 77 height 10
click at [845, 111] on div "Kinnita" at bounding box center [836, 112] width 18 height 10
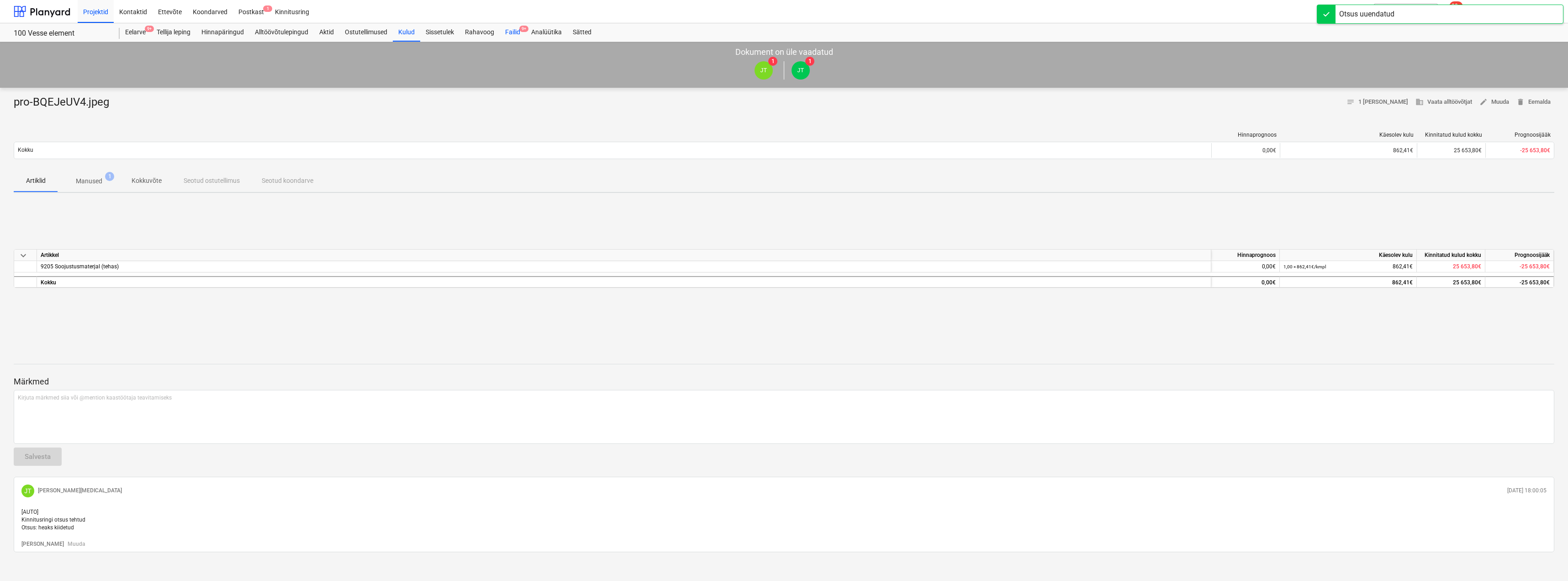
click at [515, 29] on div "Failid 9+" at bounding box center [512, 32] width 26 height 18
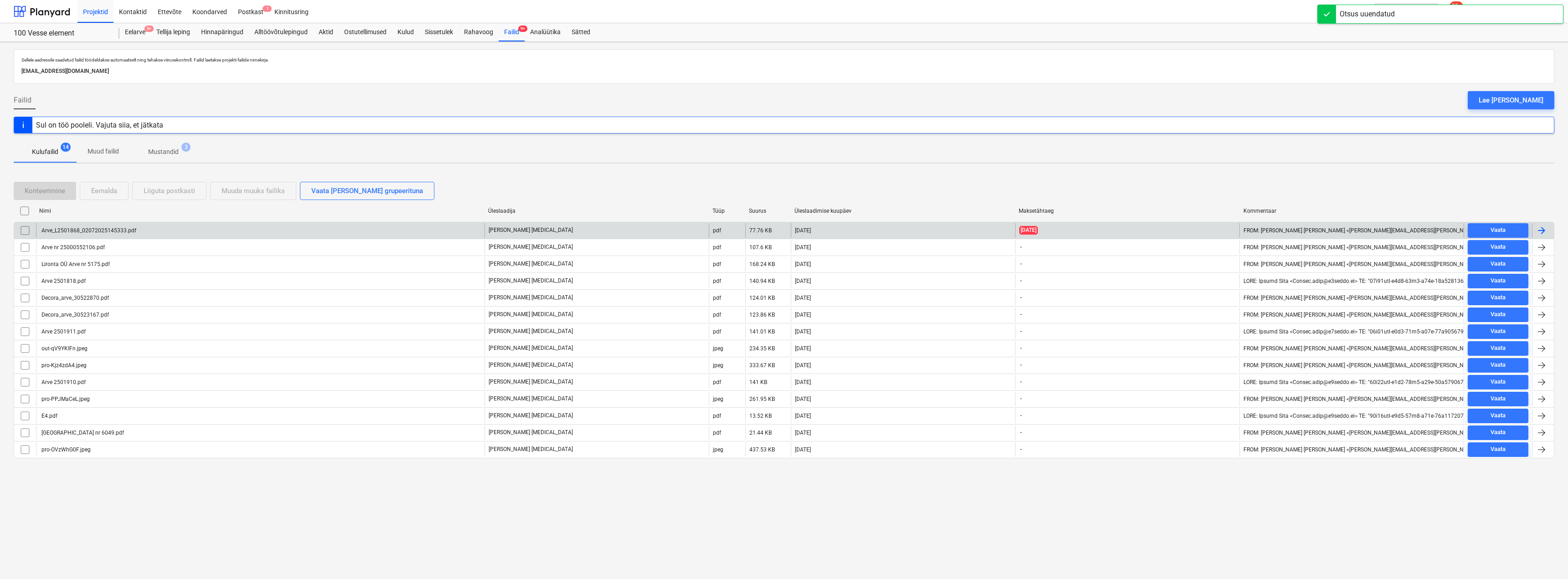
click at [217, 227] on div "Arve_L2501868_02072025145333.pdf" at bounding box center [260, 231] width 449 height 15
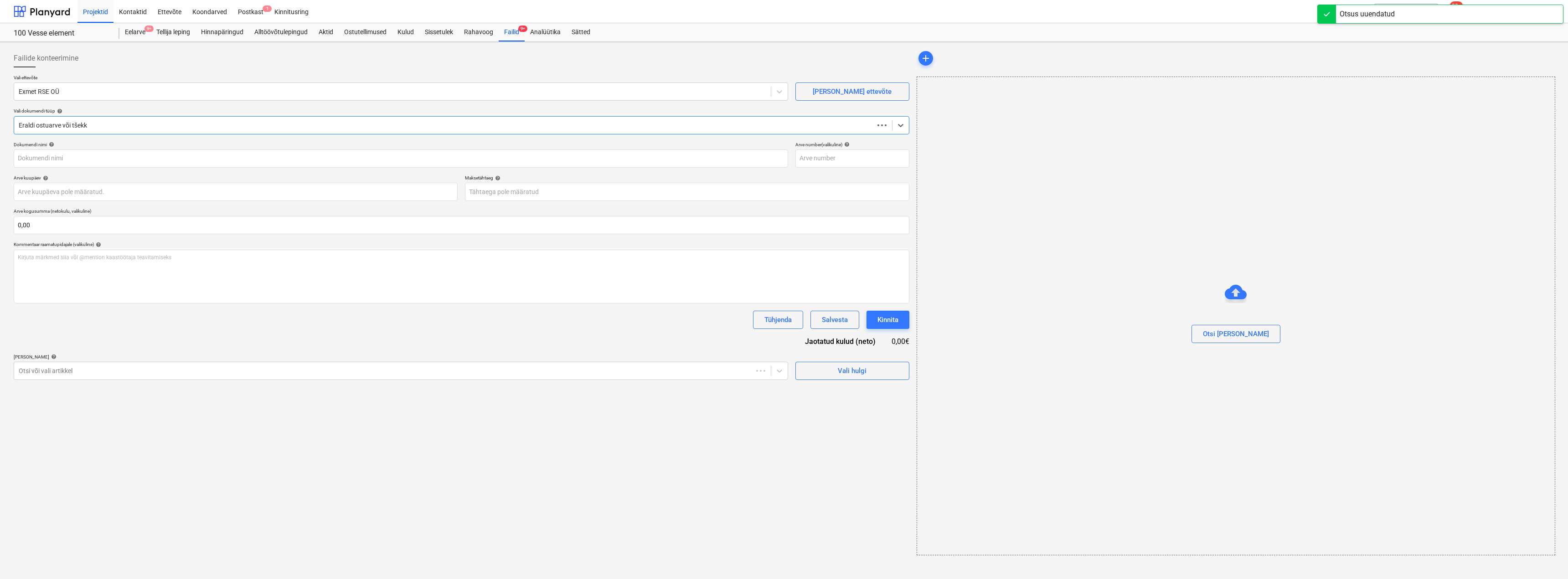
type input "L2501868"
type input "[DATE]"
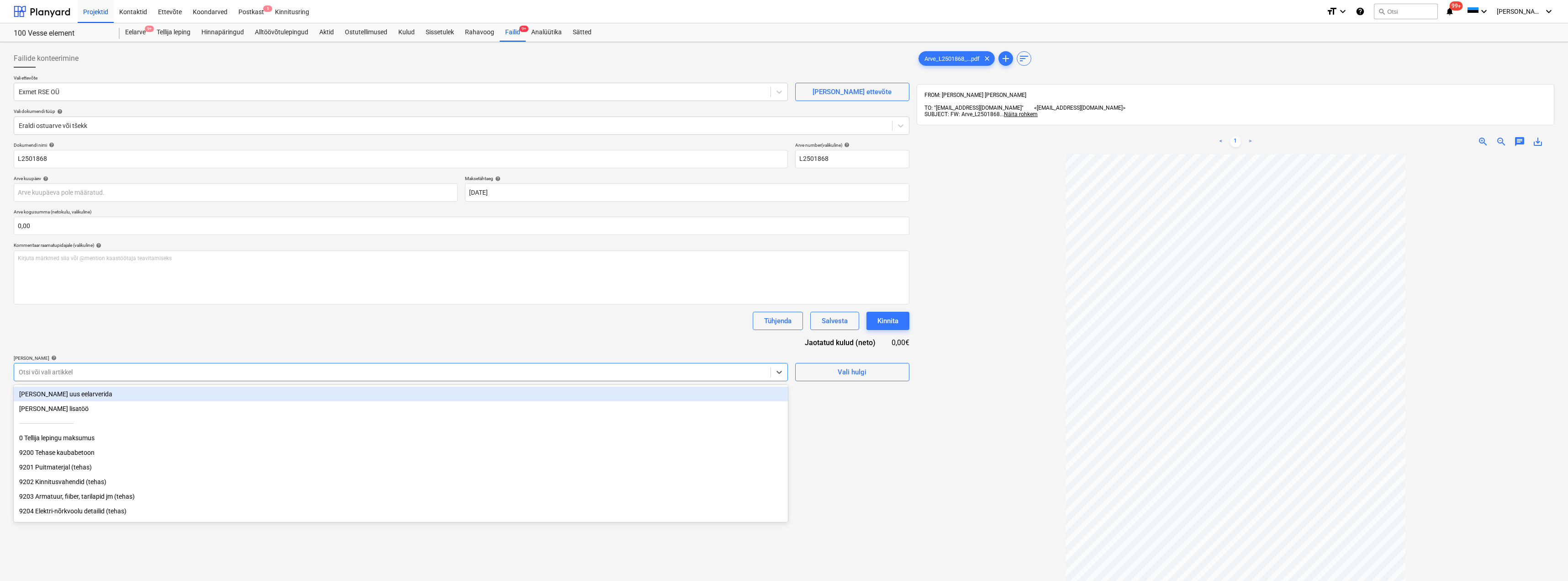
click at [191, 373] on div at bounding box center [392, 372] width 747 height 9
type input "ar"
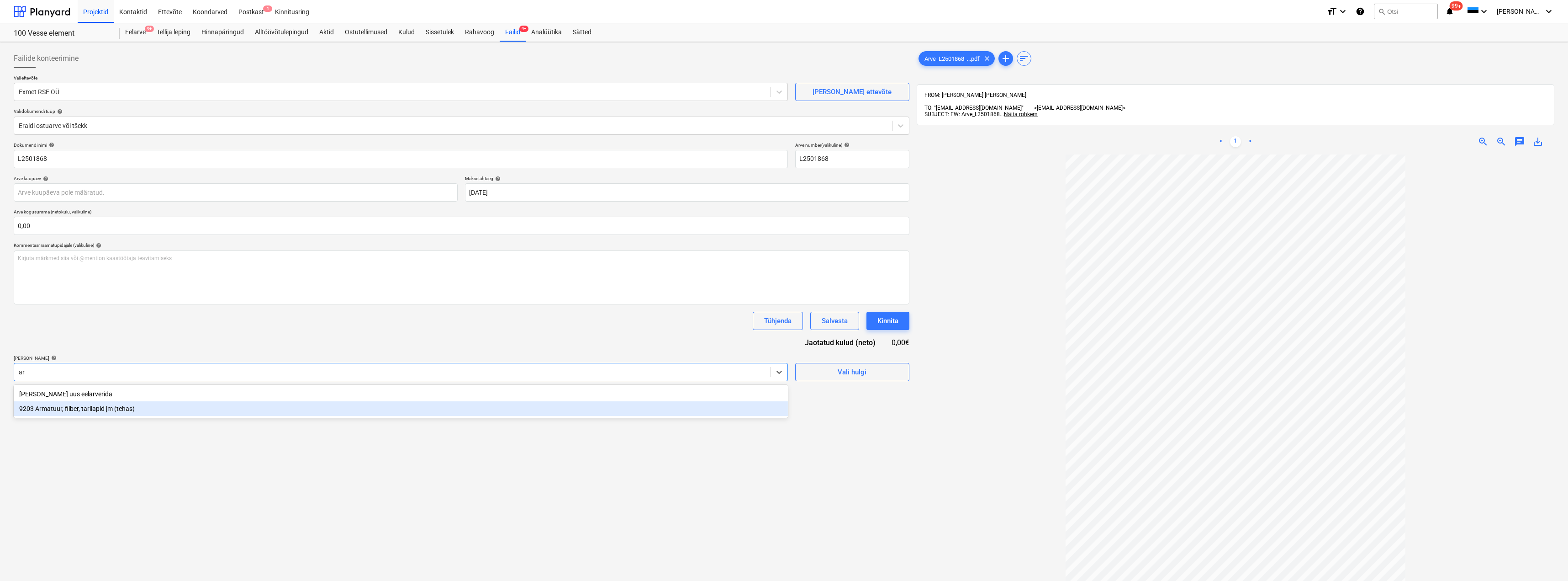
click at [153, 410] on div "9203 Armatuur, fiiber, tarilapid jm (tehas)" at bounding box center [400, 408] width 774 height 15
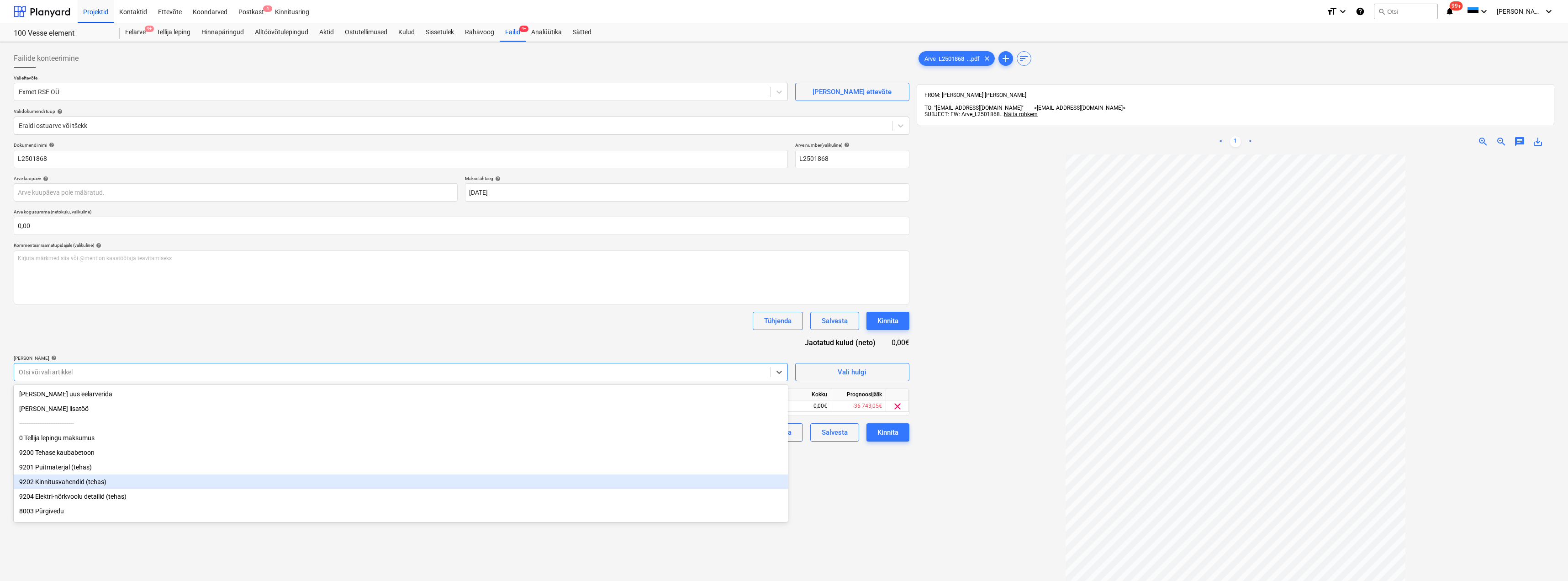
click at [899, 494] on div "Failide konteerimine Vali ettevõte Exmet RSE OÜ [PERSON_NAME] uus ettevõte Vali…" at bounding box center [461, 380] width 903 height 668
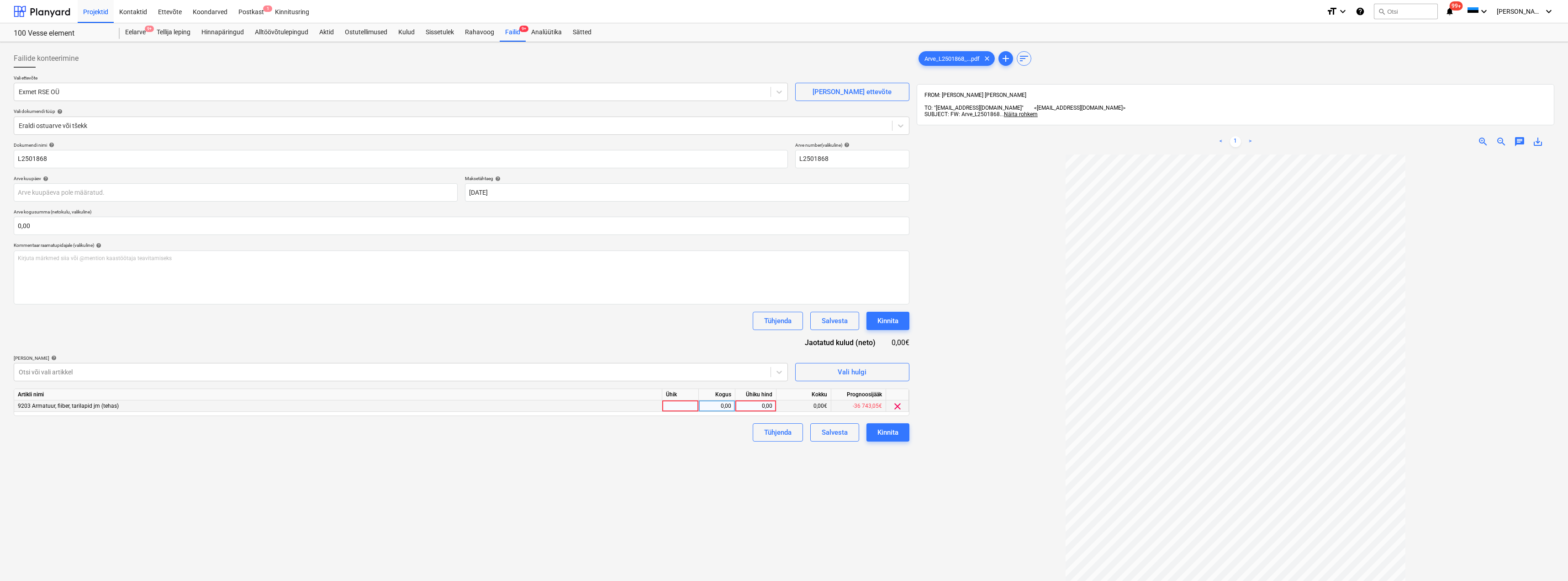
click at [685, 406] on div at bounding box center [681, 406] width 37 height 12
type input "kmpl"
type input "719"
click at [759, 408] on div "719,00" at bounding box center [756, 406] width 34 height 12
type input "839,10"
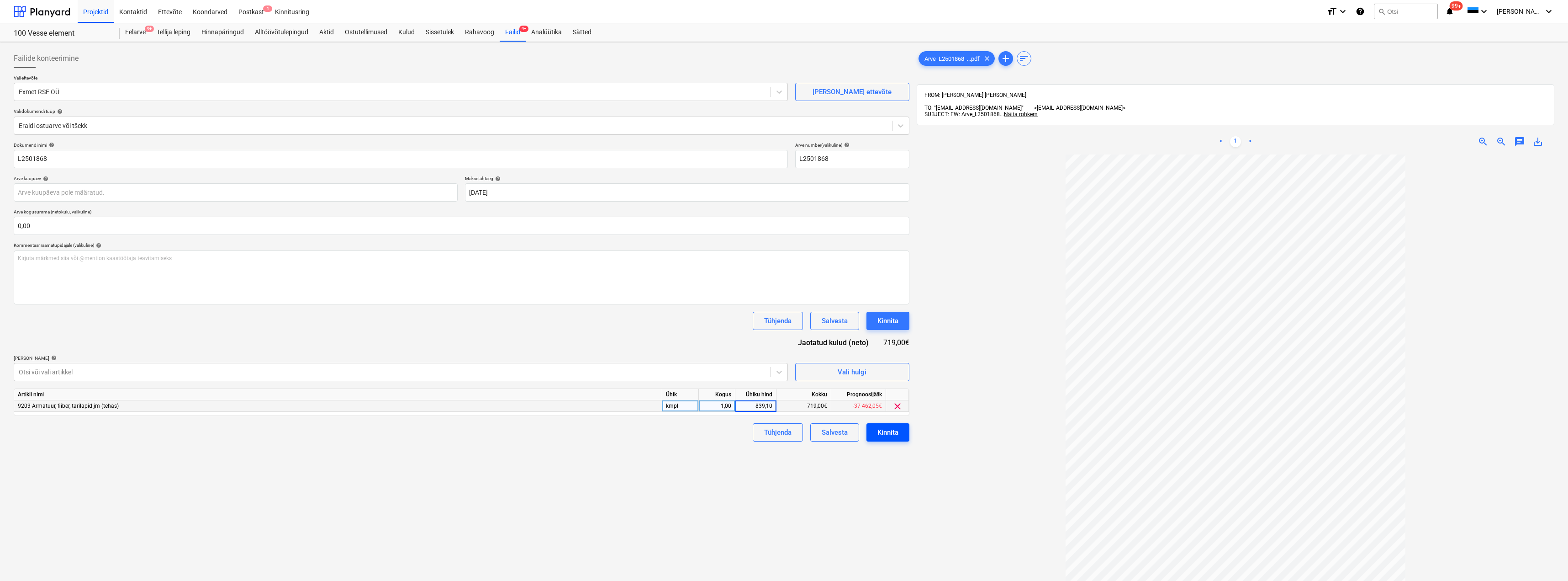
click at [890, 428] on div "Kinnita" at bounding box center [888, 432] width 21 height 12
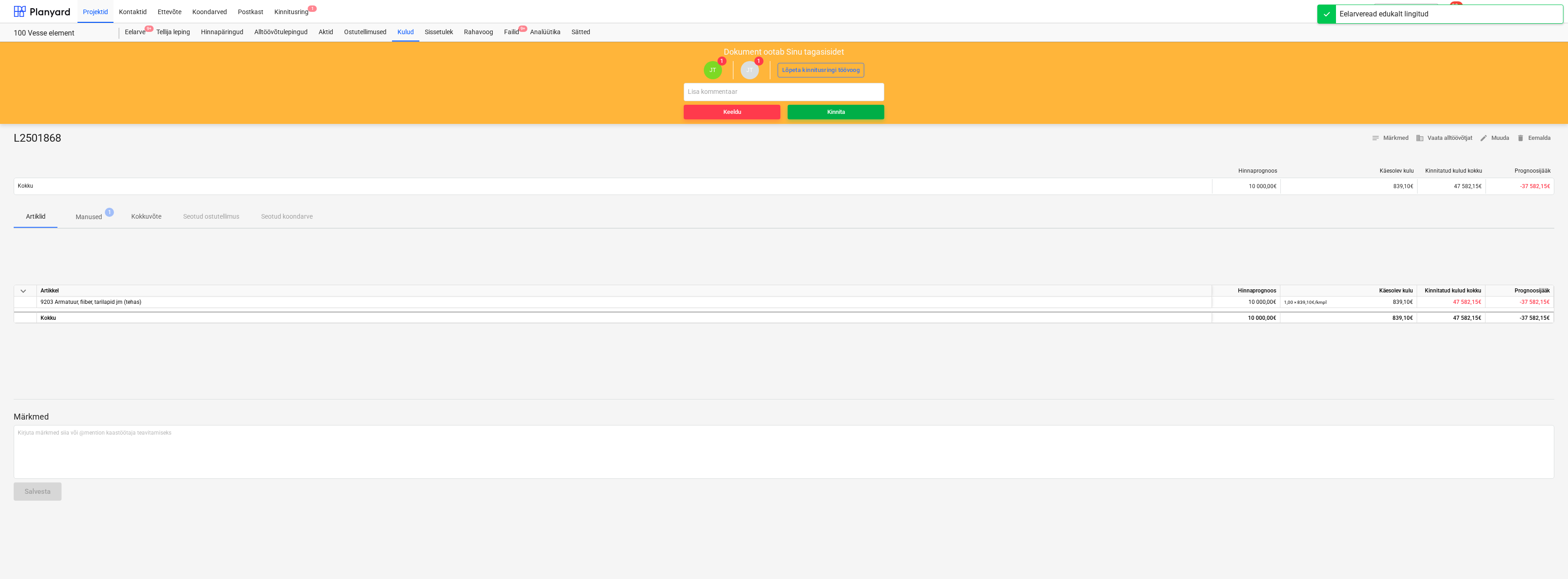
click at [845, 107] on div "Kinnita" at bounding box center [836, 112] width 18 height 10
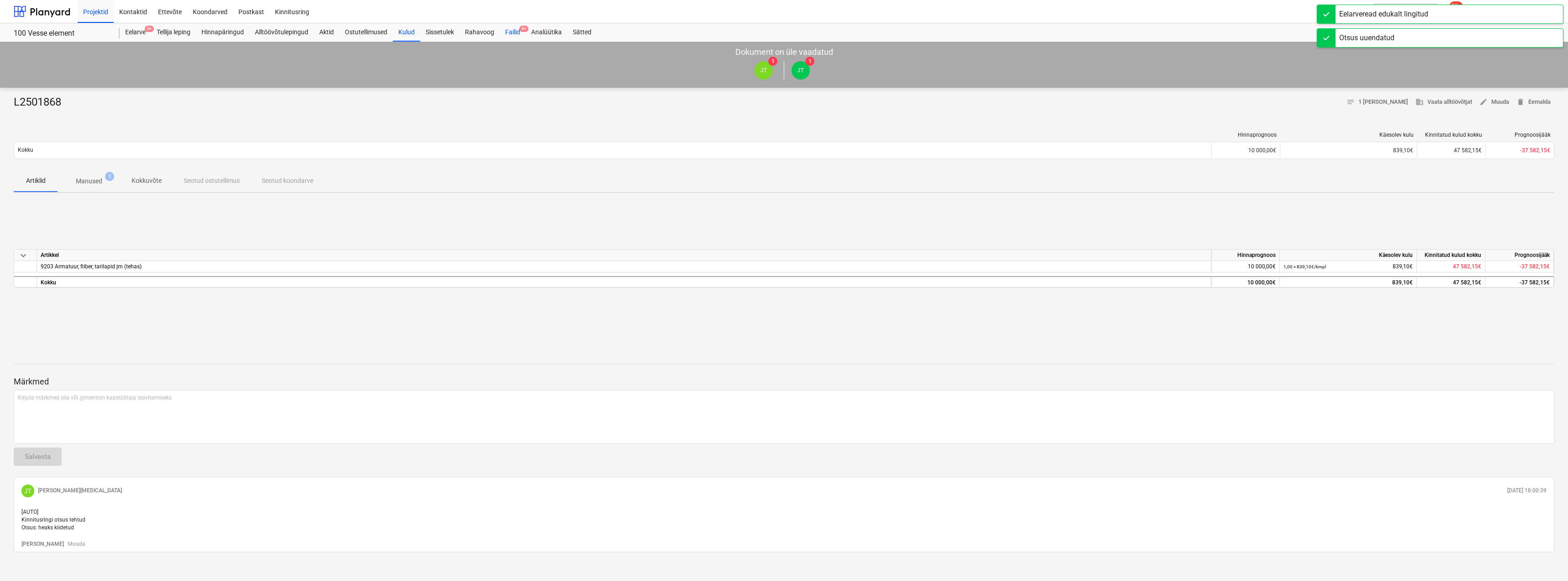
click at [517, 27] on div "Failid 9+" at bounding box center [512, 32] width 26 height 18
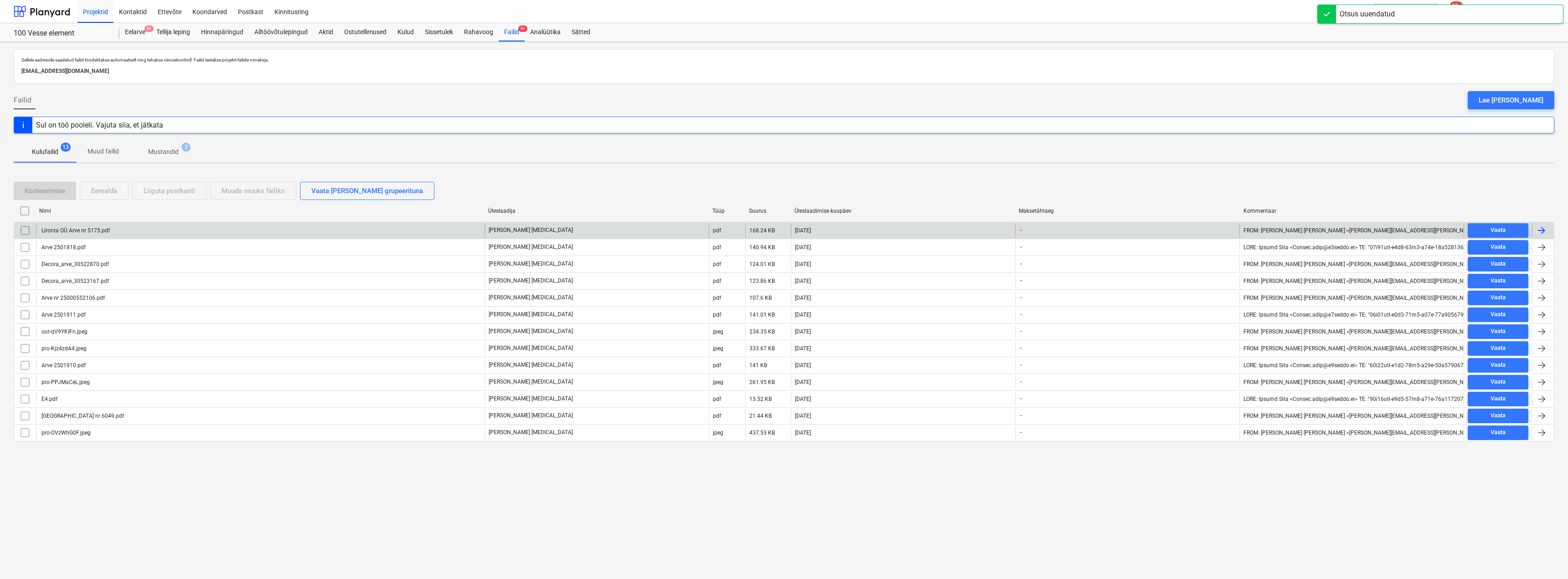
click at [250, 231] on div "Lironta OÜ Arve nr 5175.pdf" at bounding box center [260, 231] width 449 height 15
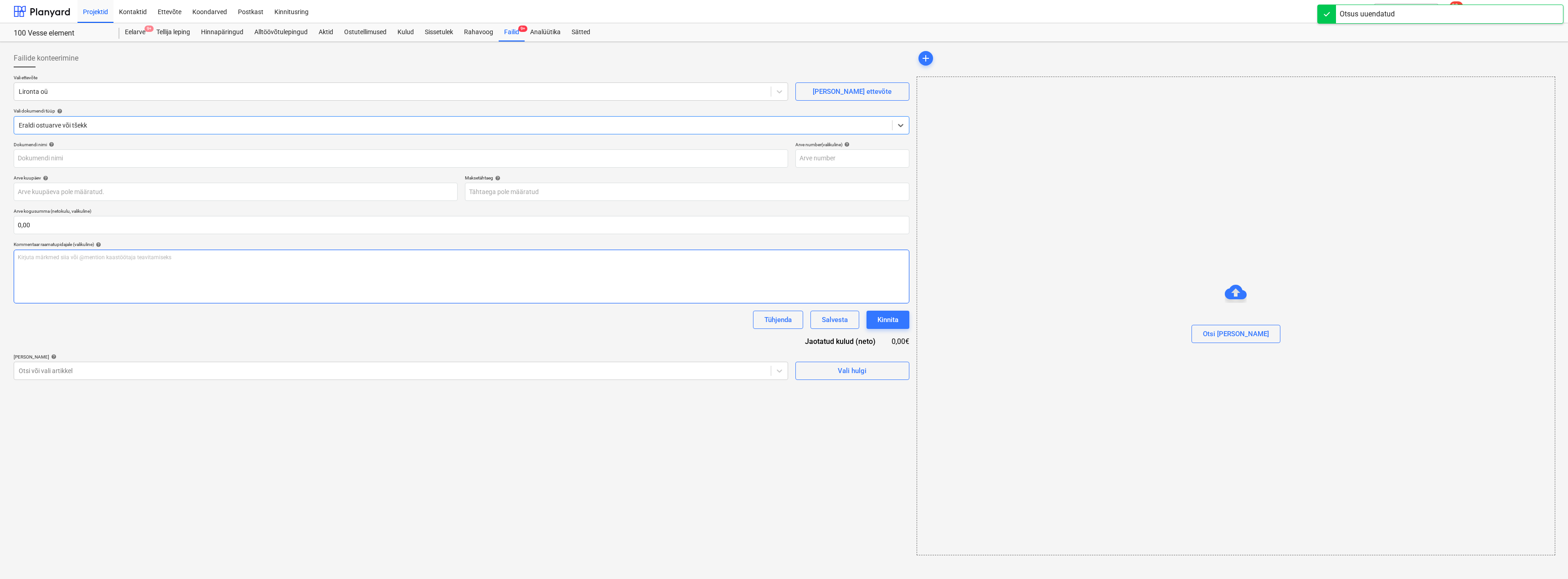
type input "Lironta OÜ Arve nr 5175.pdf"
type input "[DATE]"
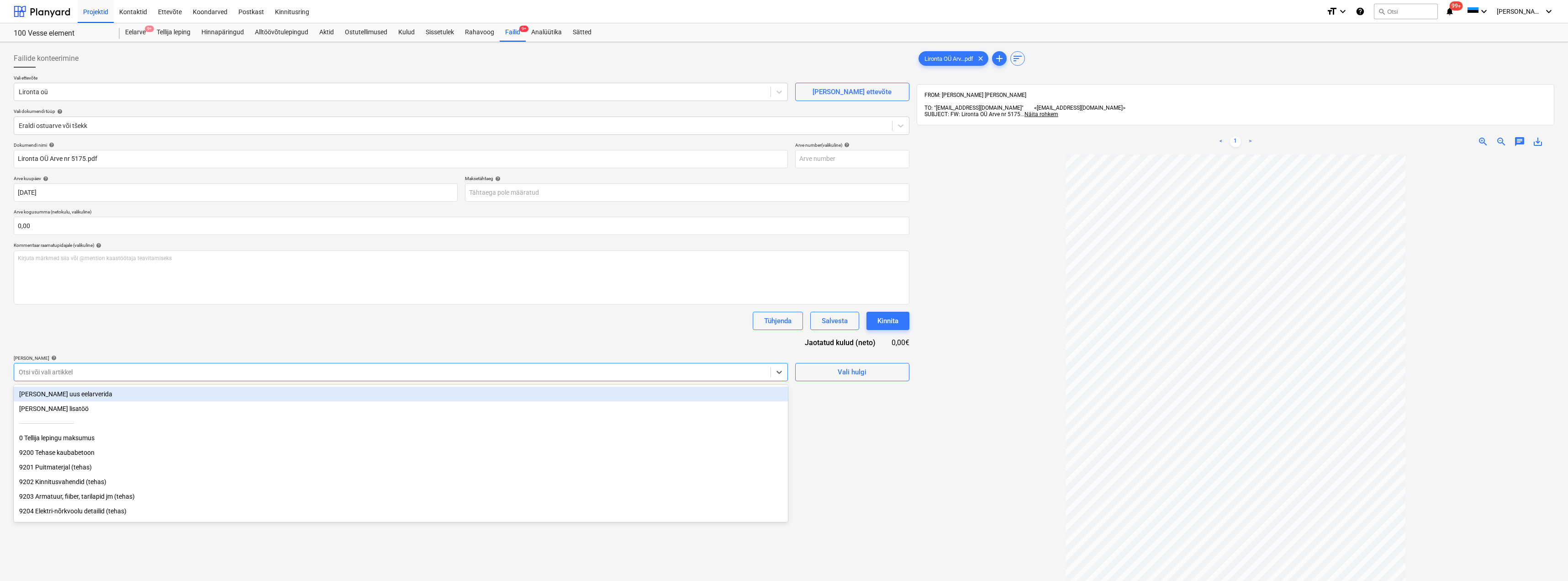
click at [425, 370] on div at bounding box center [392, 372] width 747 height 9
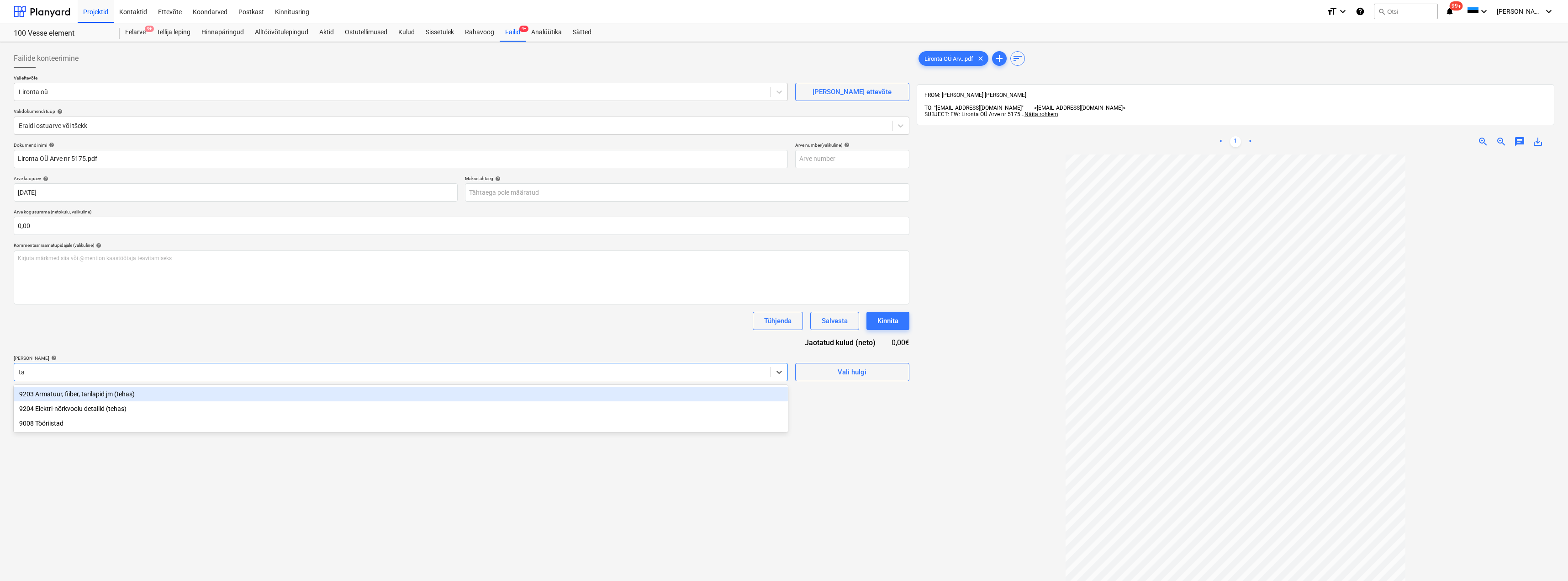
type input "tar"
click at [186, 399] on div "9203 Armatuur, fiiber, tarilapid jm (tehas)" at bounding box center [400, 394] width 774 height 15
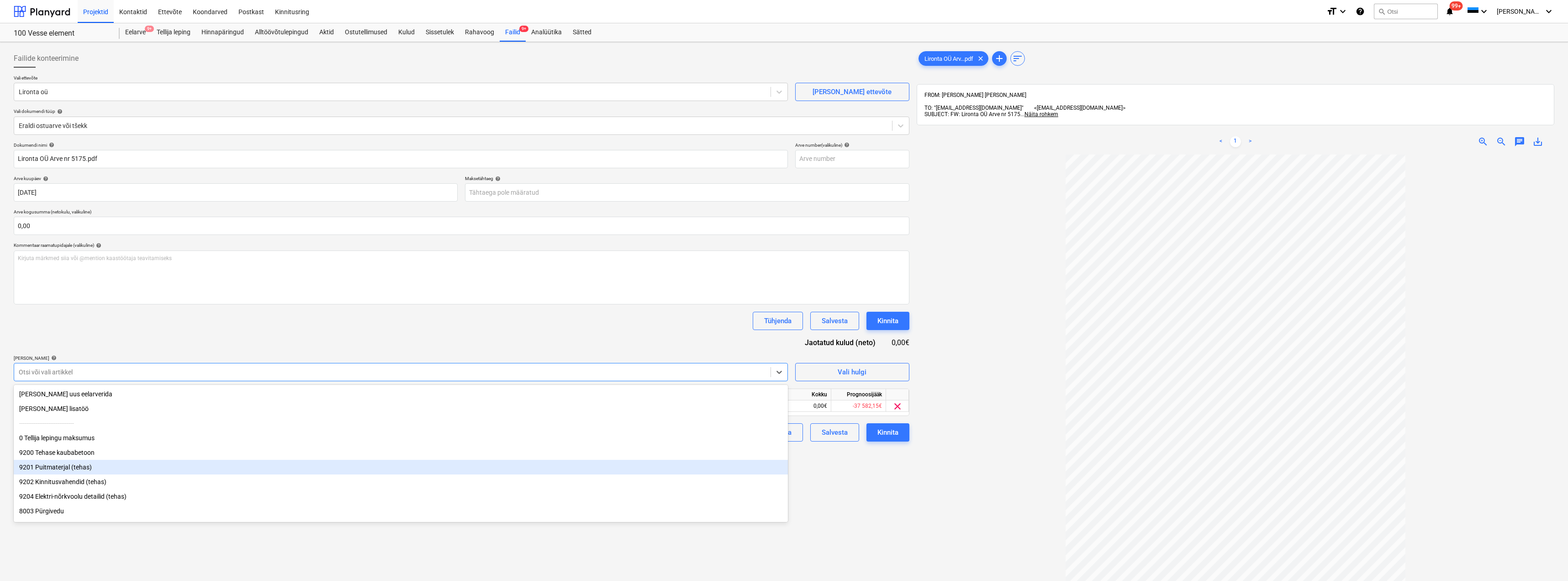
click at [850, 478] on div "Failide konteerimine Vali ettevõte Lironta oü [PERSON_NAME] uus ettevõte Vali d…" at bounding box center [461, 380] width 903 height 668
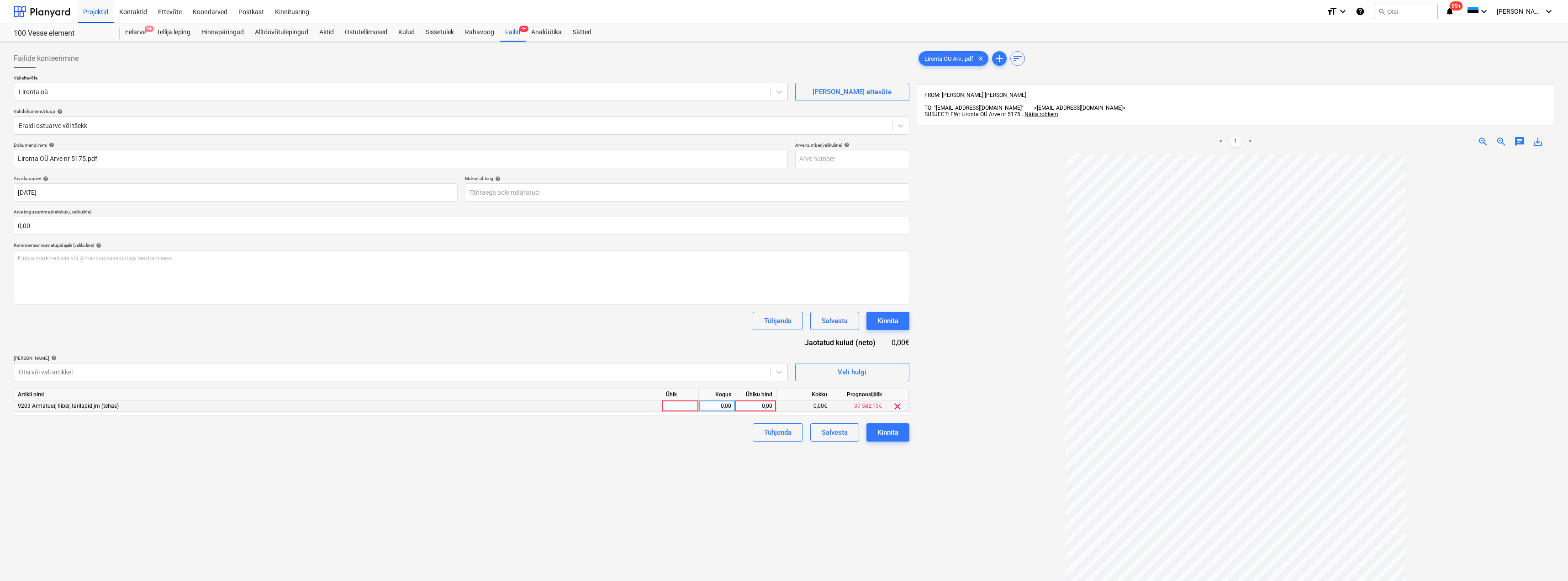
click at [682, 406] on div at bounding box center [681, 406] width 37 height 12
type input "kmpl"
type input "425,18"
click at [892, 427] on div "Kinnita" at bounding box center [888, 432] width 21 height 12
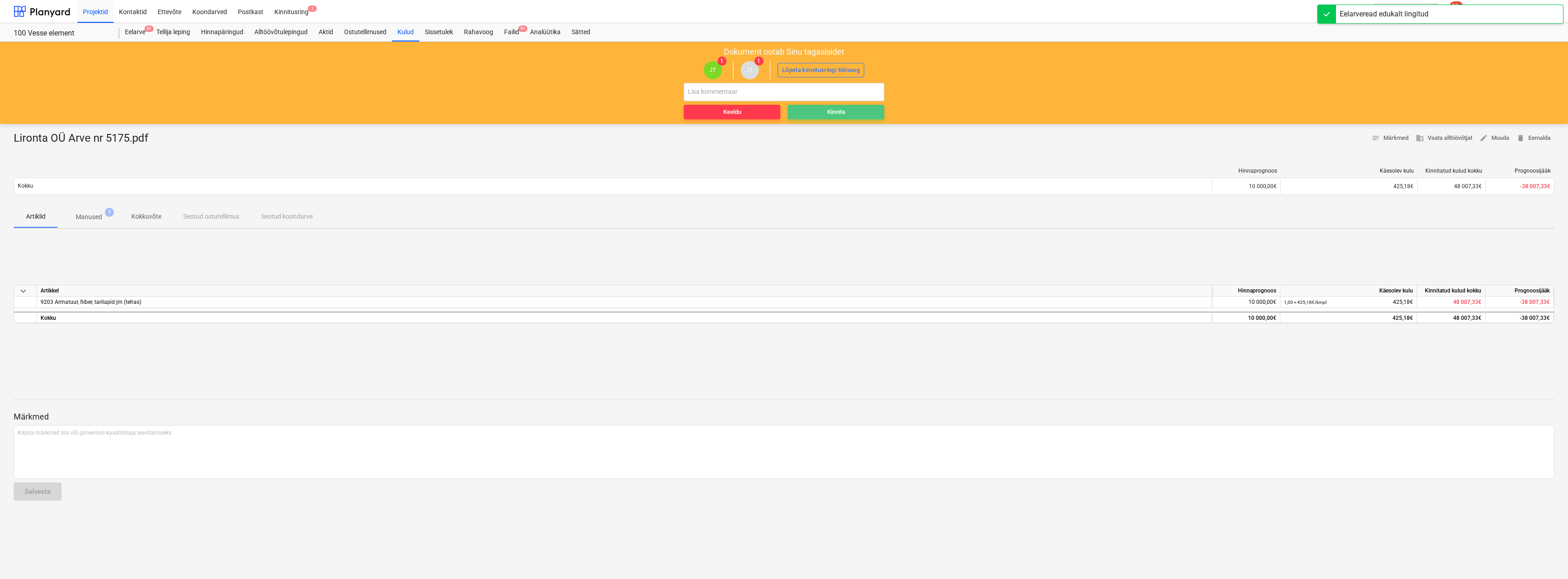
click at [823, 117] on button "Kinnita" at bounding box center [836, 112] width 97 height 15
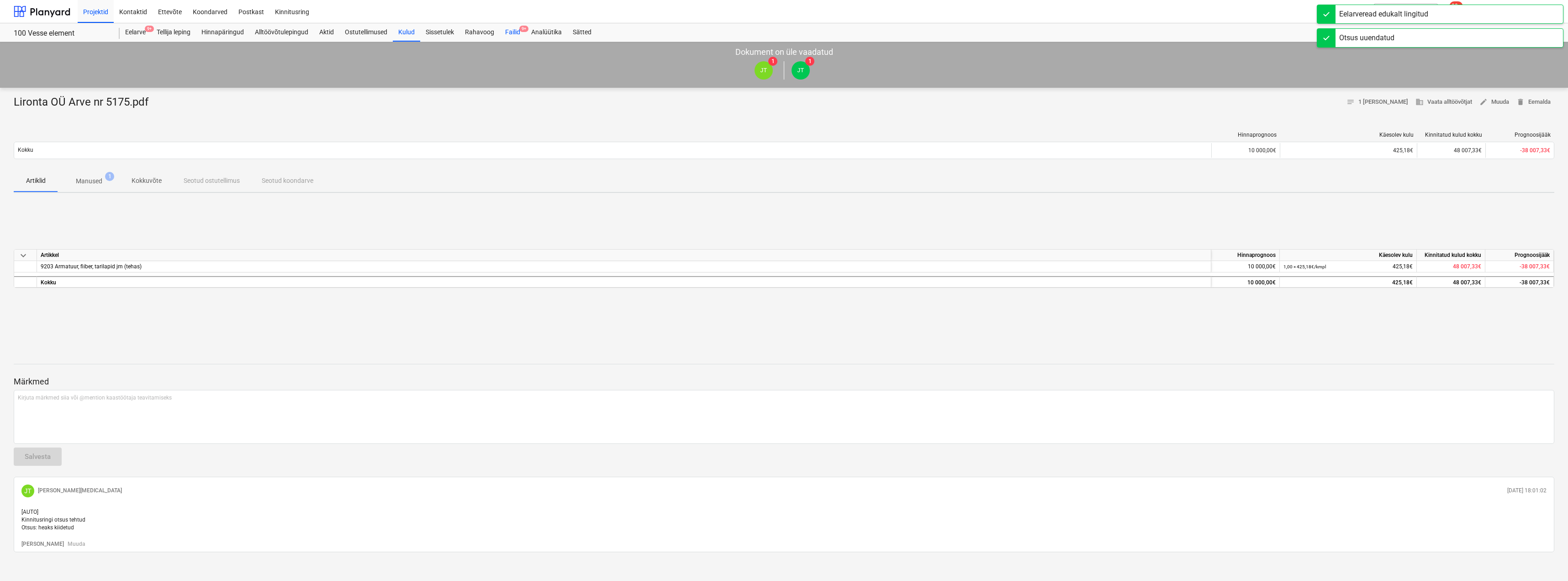
click at [512, 32] on div "Failid 9+" at bounding box center [512, 32] width 26 height 18
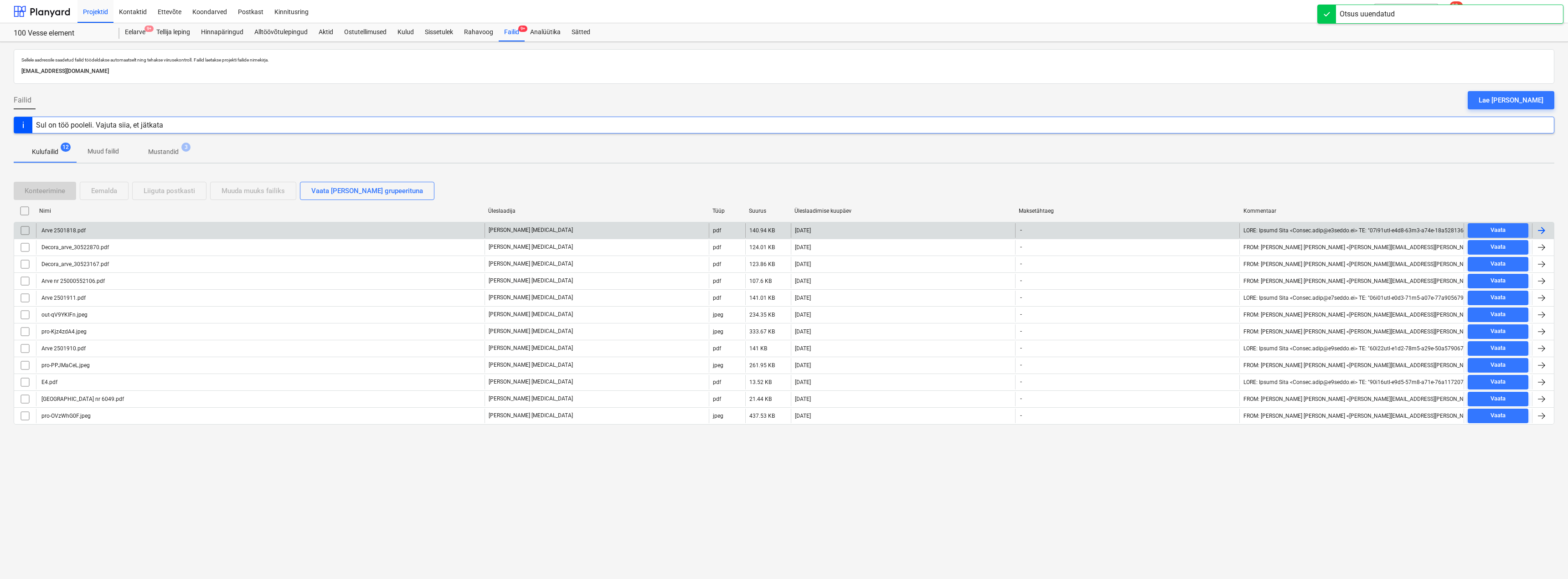
click at [102, 231] on div "Arve 2501818.pdf" at bounding box center [260, 231] width 449 height 15
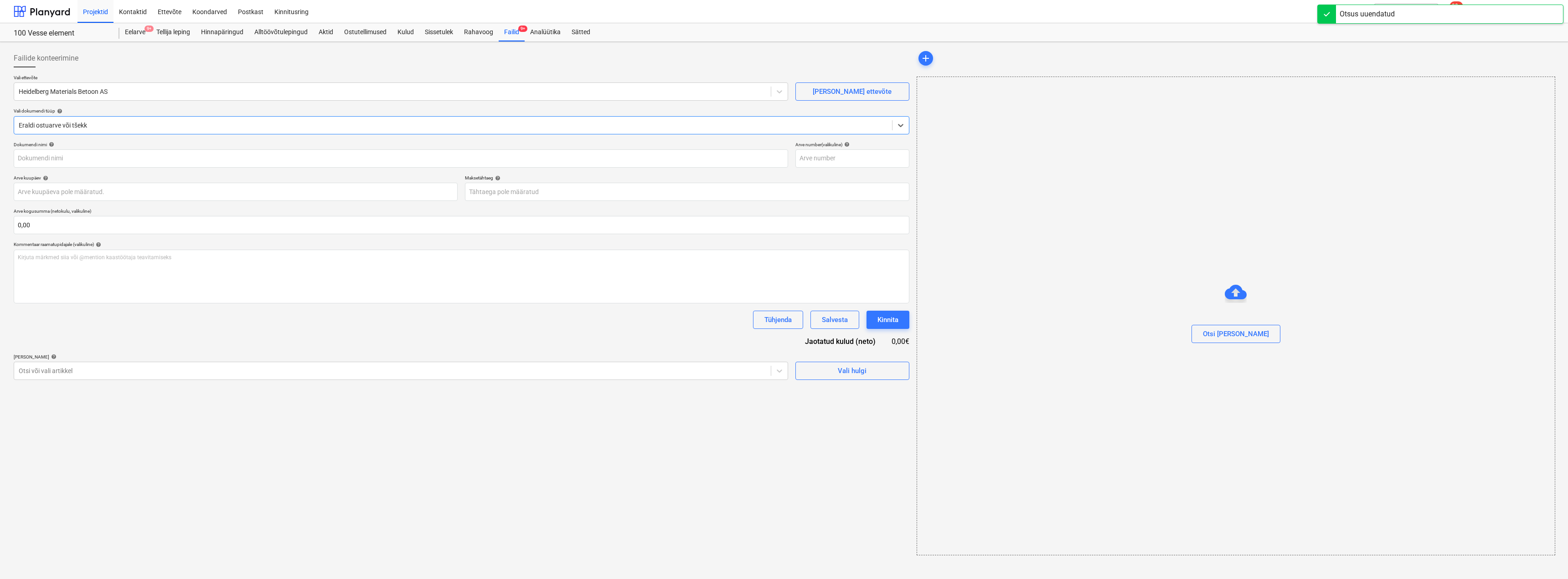
type input "Arve 2501818.pdf"
type input "[DATE]"
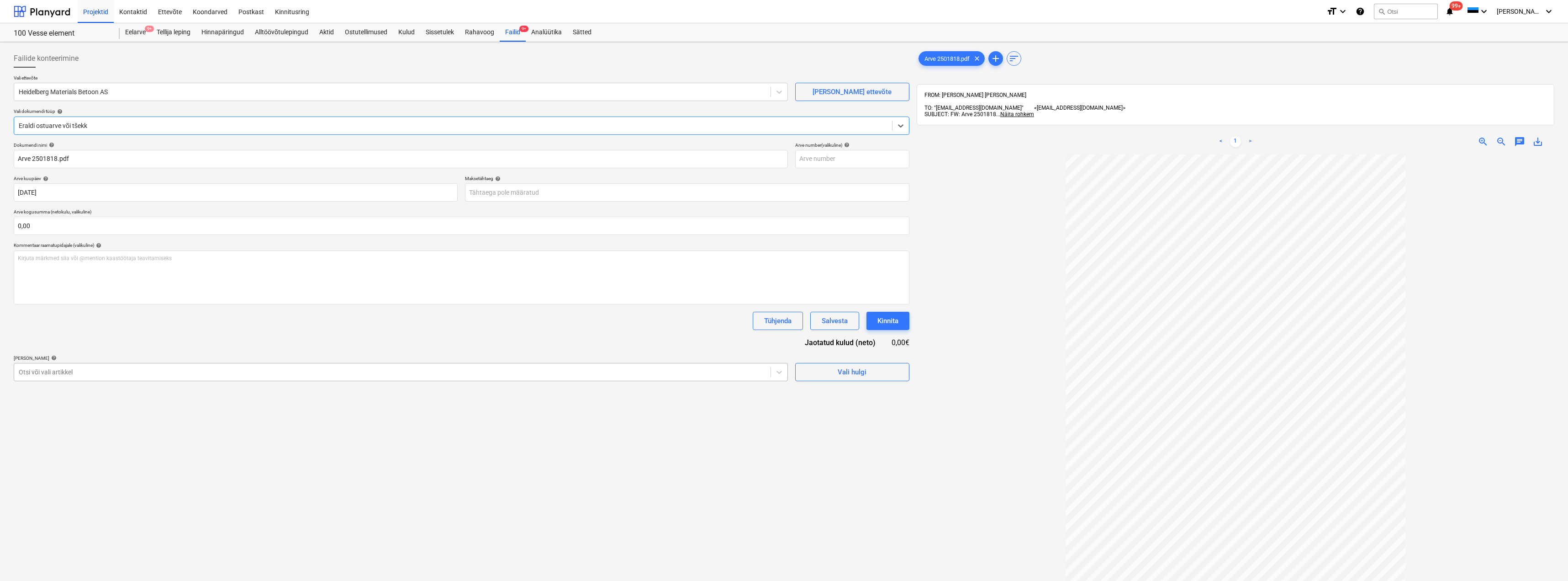
click at [96, 370] on div at bounding box center [392, 372] width 747 height 9
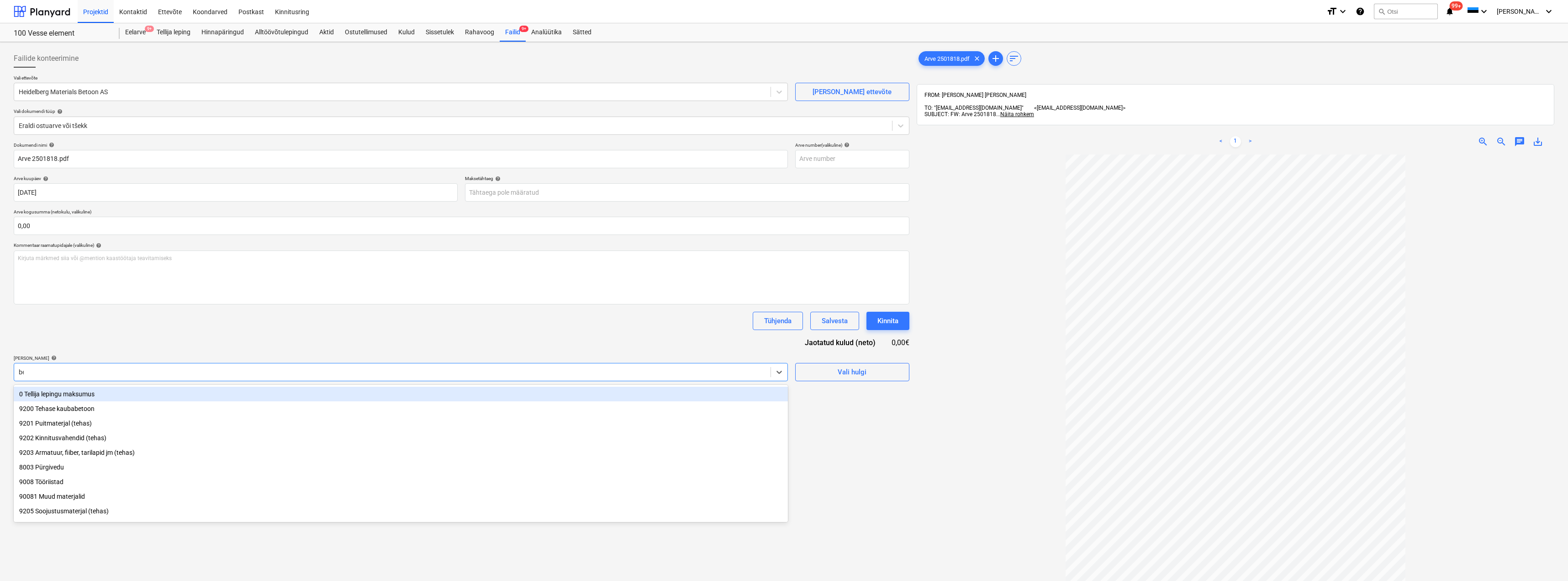
type input "bet"
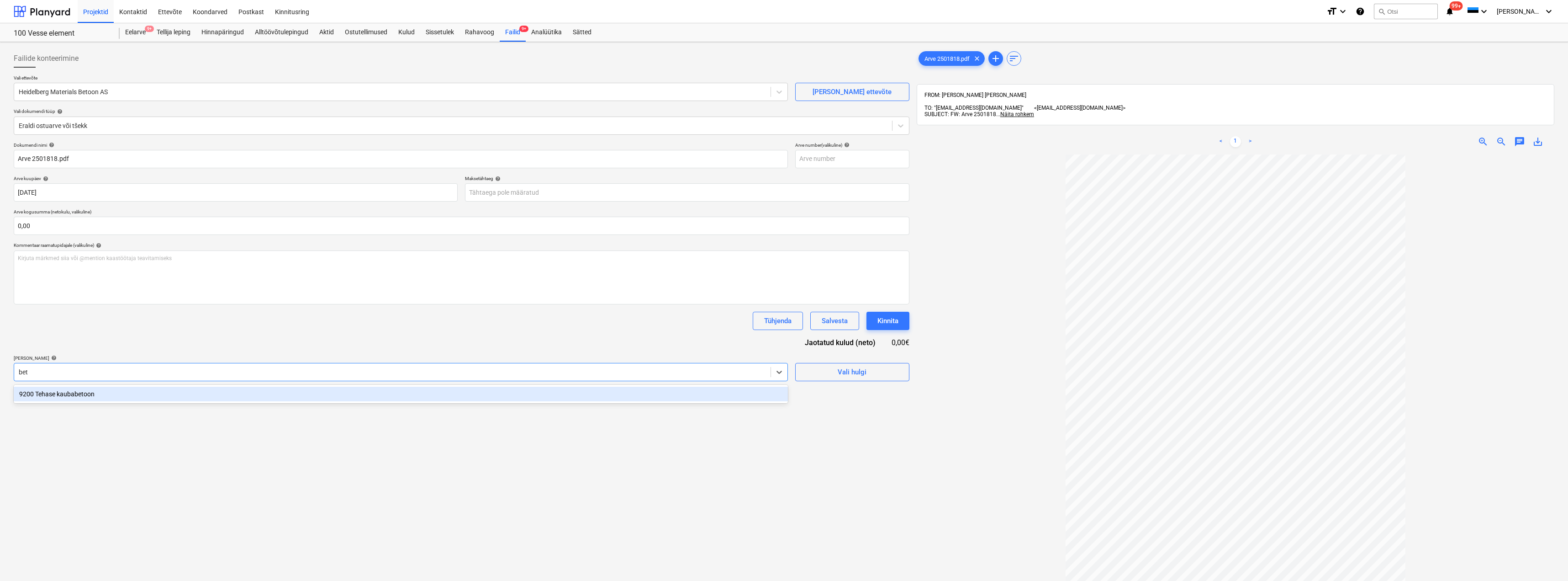
click at [77, 392] on div "9200 Tehase kaubabetoon" at bounding box center [400, 394] width 774 height 15
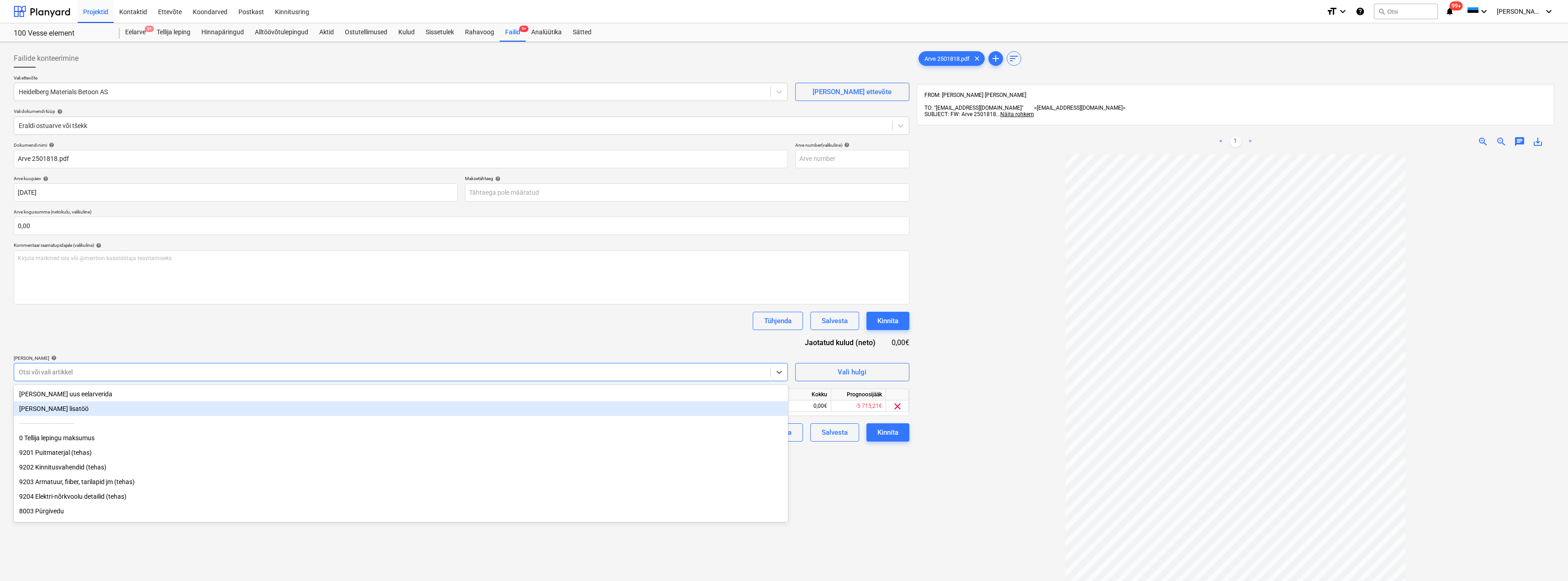
click at [854, 458] on div "Failide konteerimine Vali ettevõte Heidelberg Materials Betoon AS [PERSON_NAME]…" at bounding box center [461, 380] width 903 height 668
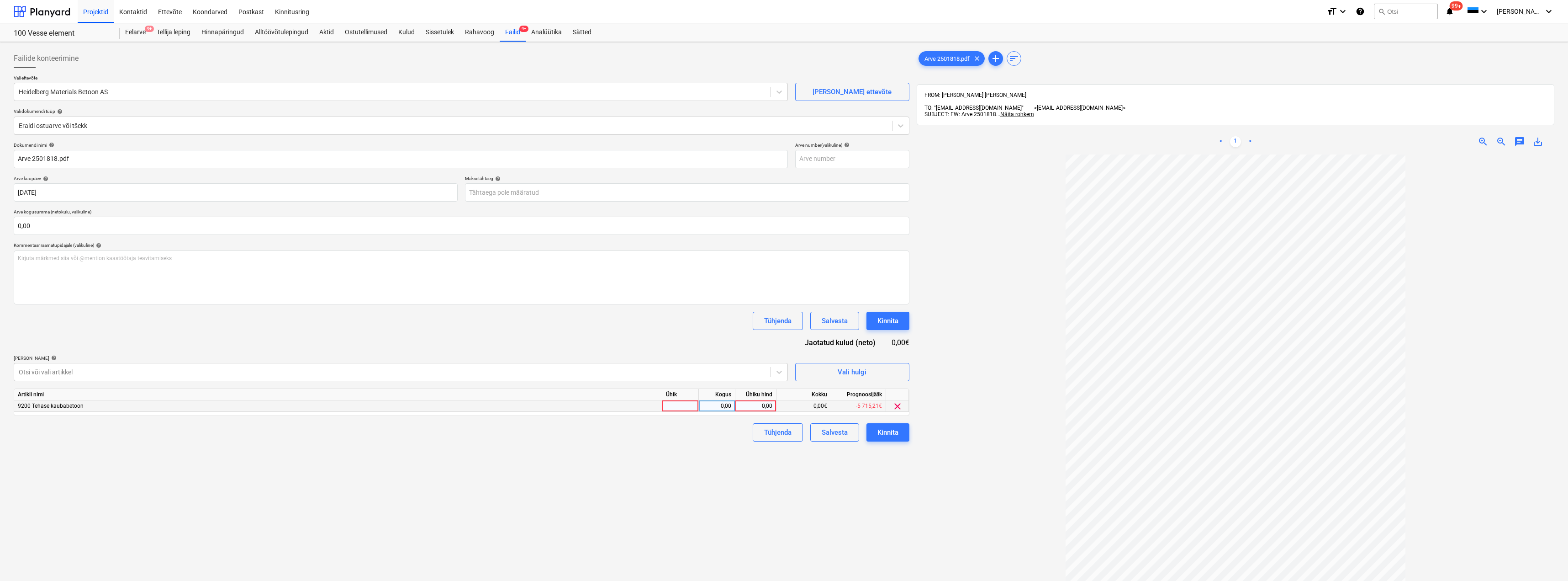
click at [684, 409] on div at bounding box center [681, 406] width 37 height 12
type input "kmpl"
type input "1185"
click at [886, 433] on div "Kinnita" at bounding box center [888, 432] width 21 height 12
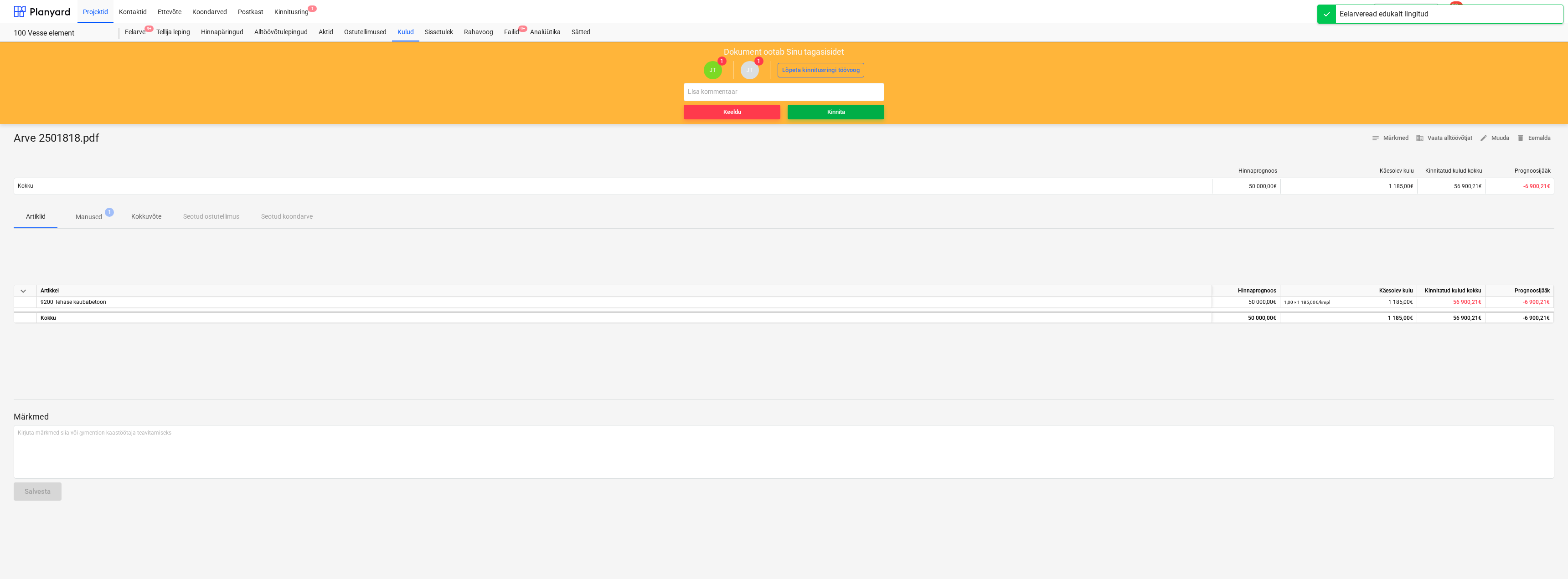
click at [861, 106] on button "Kinnita" at bounding box center [836, 112] width 97 height 15
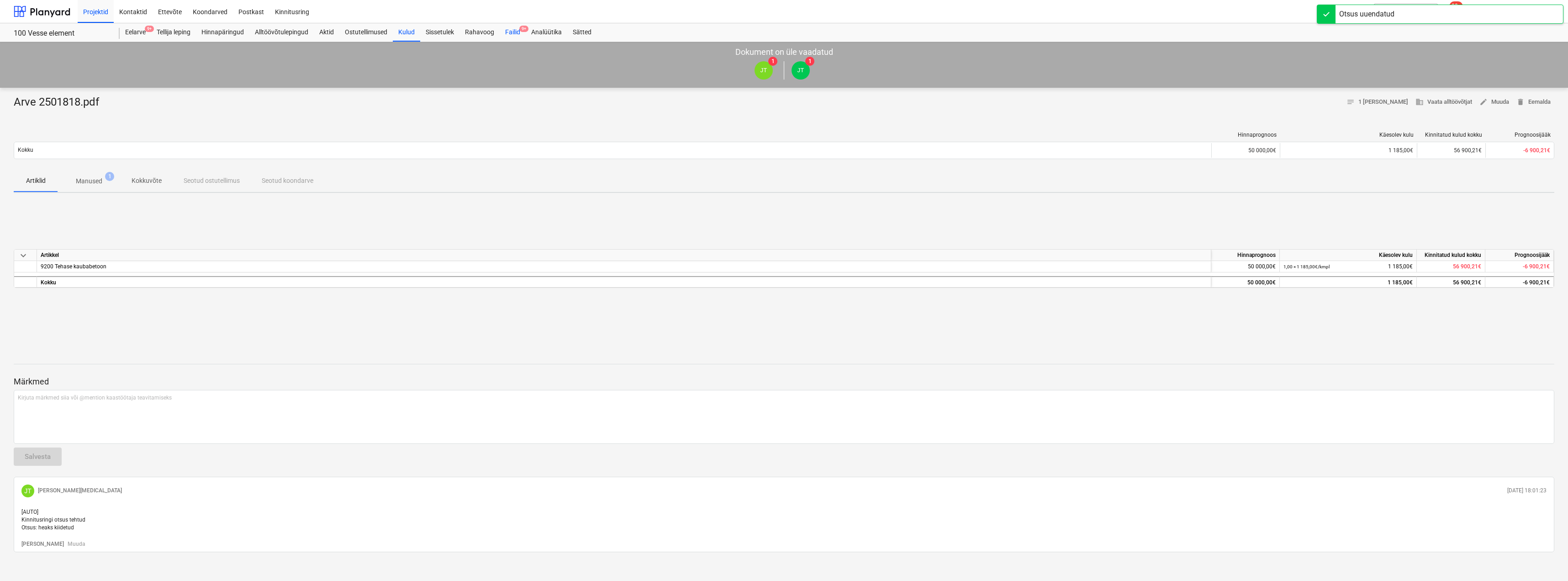
click at [509, 27] on div "Failid 9+" at bounding box center [512, 32] width 26 height 18
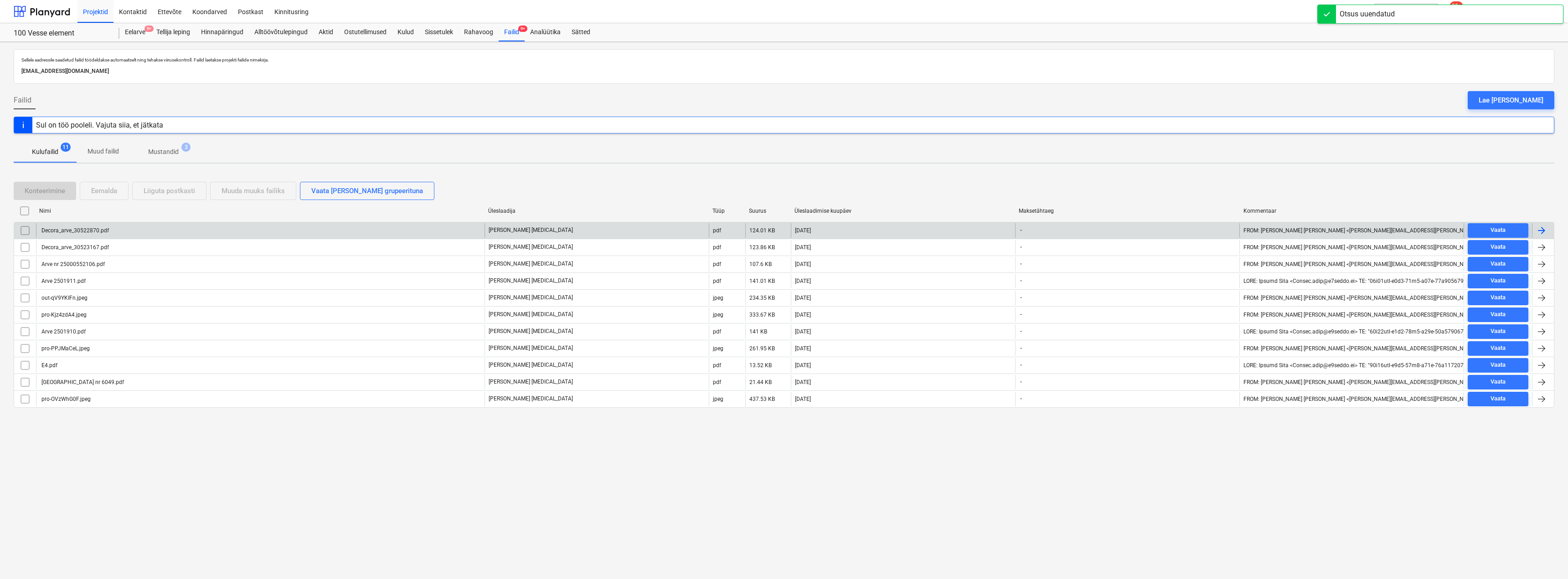
click at [122, 227] on div "Decora_arve_30522870.pdf" at bounding box center [260, 231] width 449 height 15
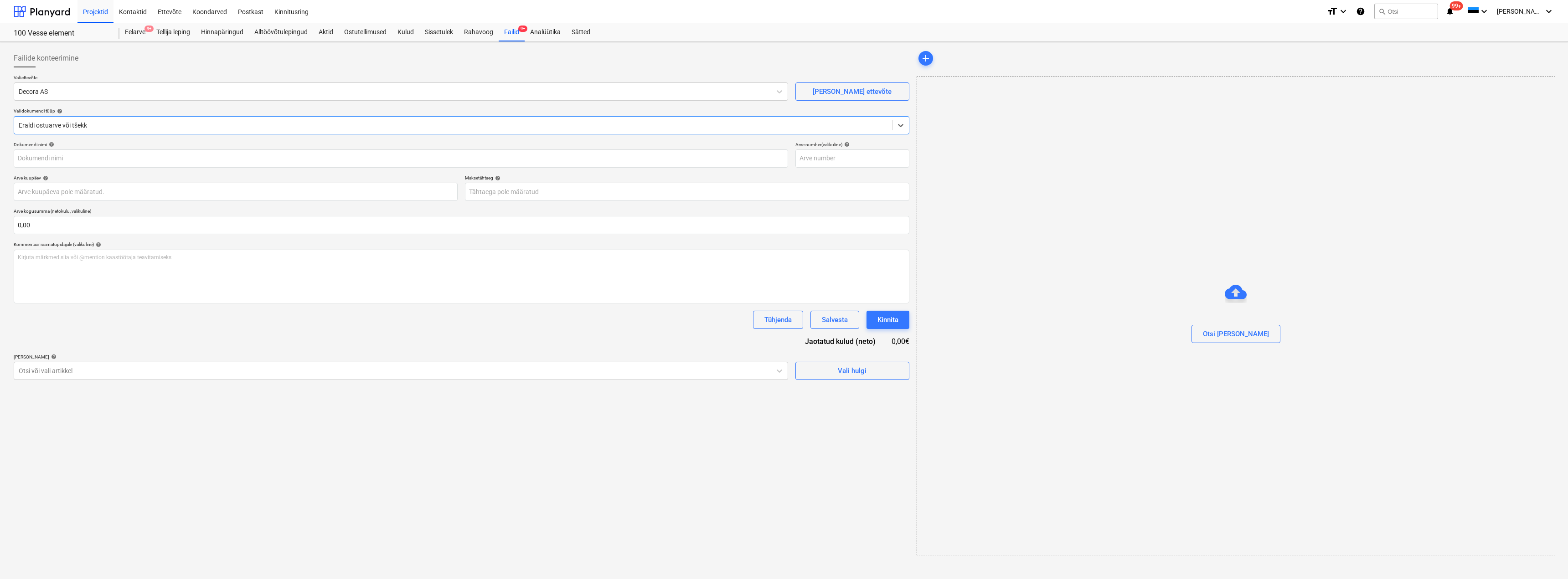
type input "Decora_arve_30522870.pdf"
type input "[DATE]"
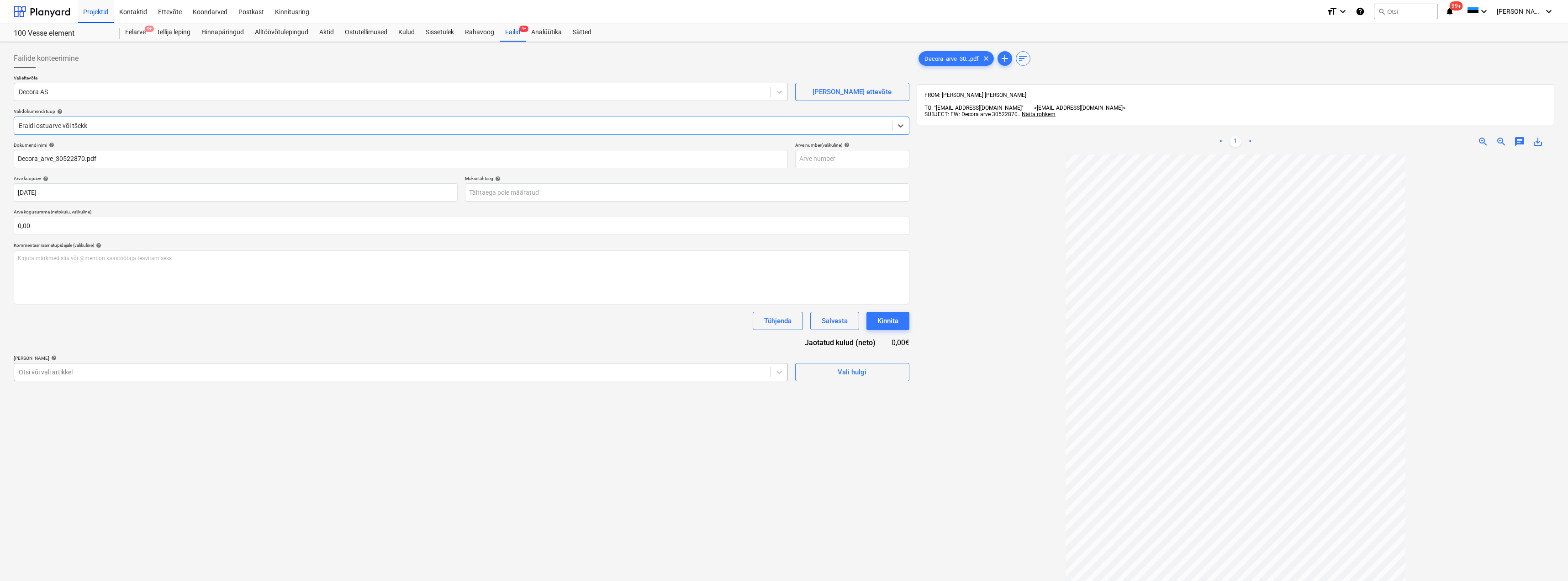
click at [675, 369] on div at bounding box center [392, 372] width 747 height 9
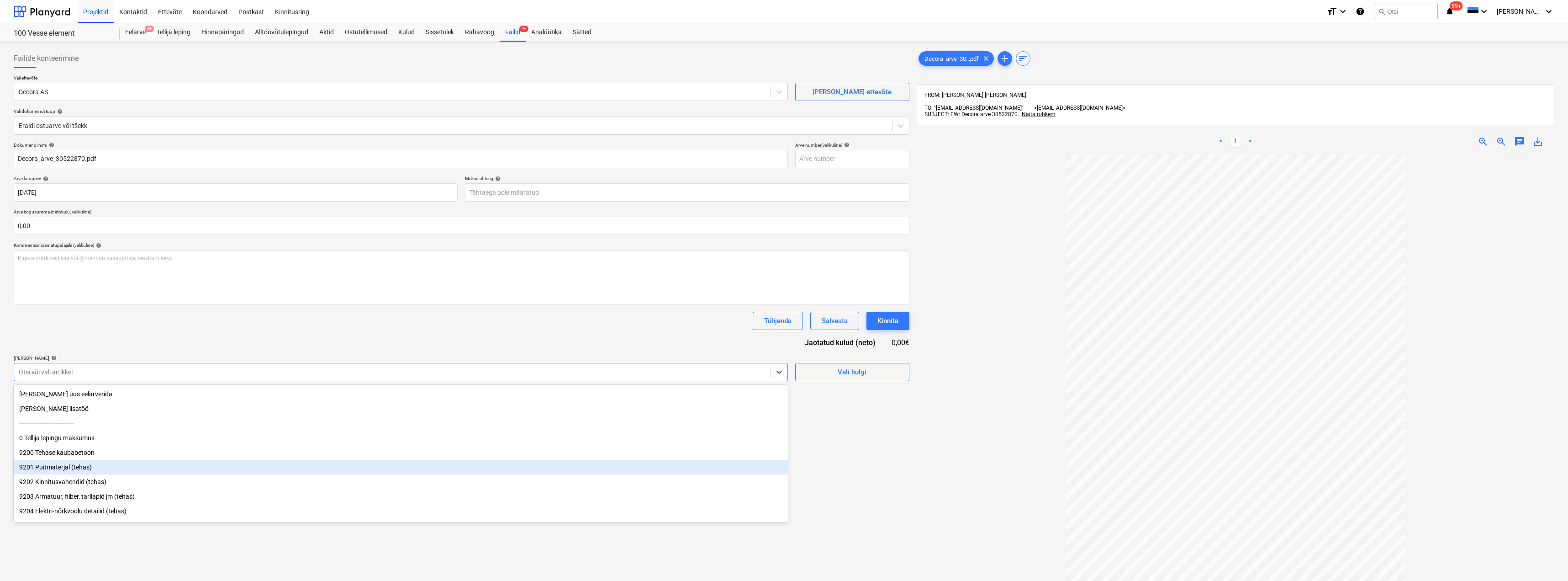
scroll to position [92, 0]
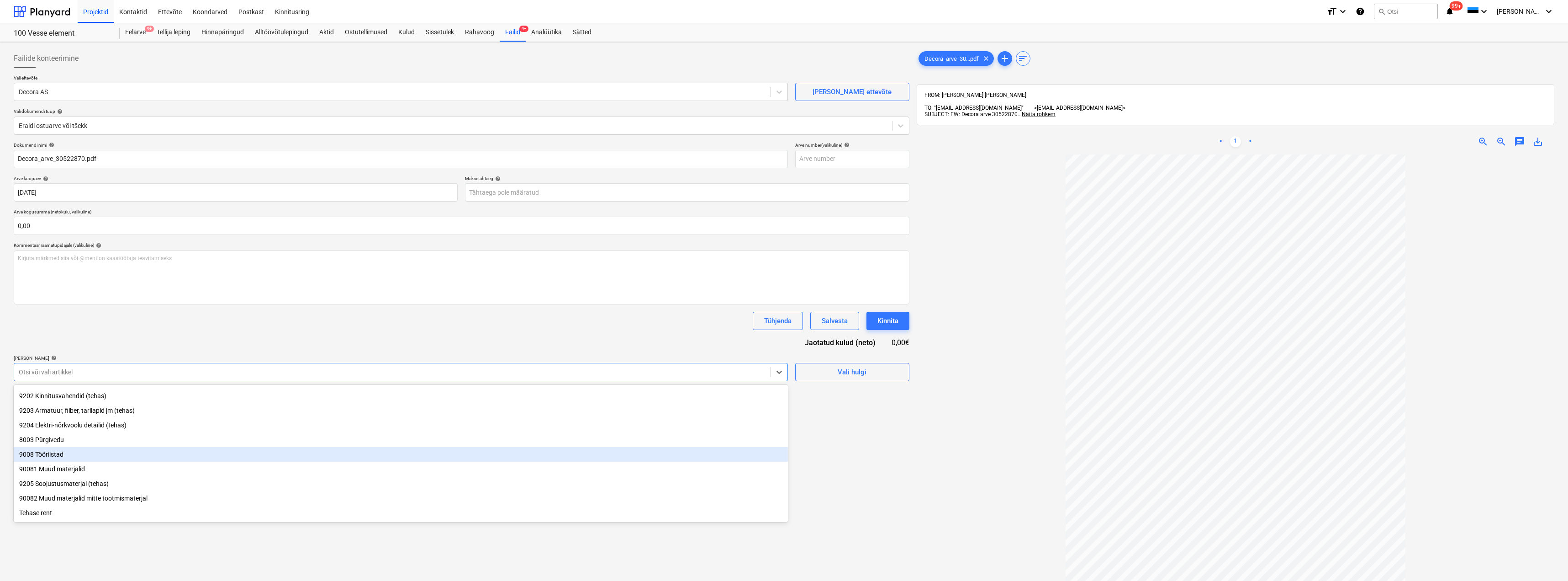
click at [171, 454] on div "9008 Tööriistad" at bounding box center [400, 454] width 774 height 15
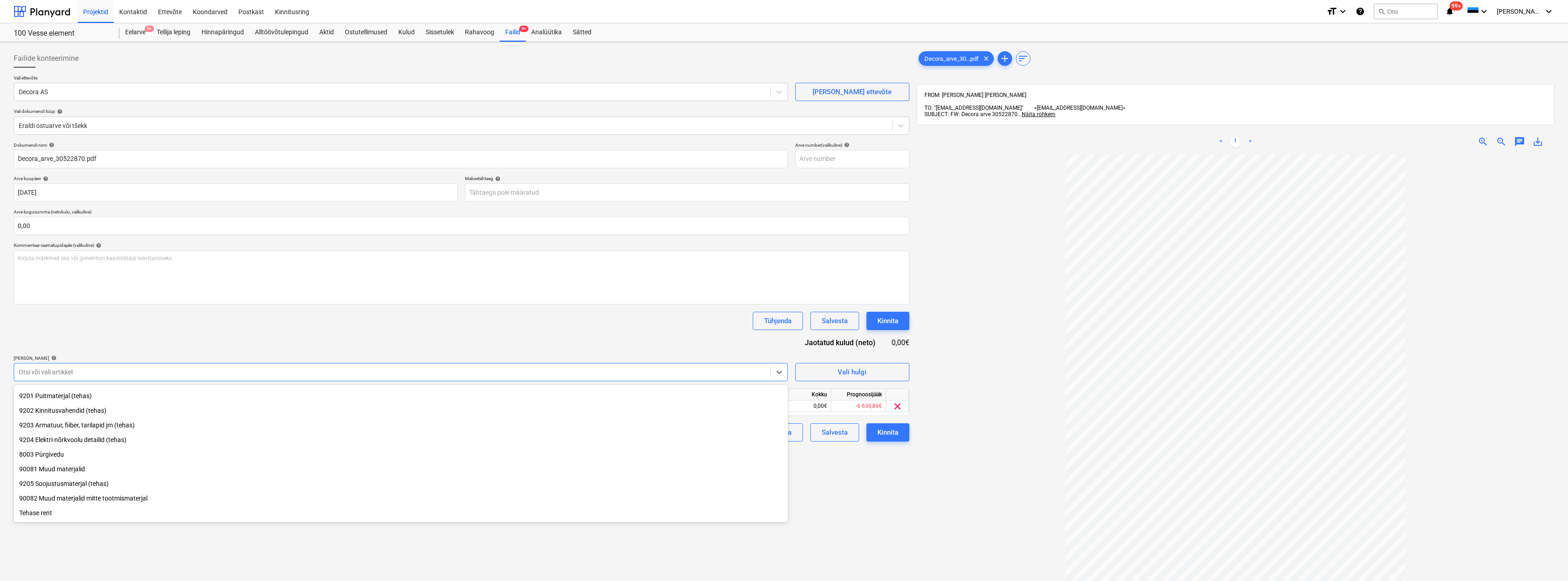
scroll to position [78, 0]
drag, startPoint x: 279, startPoint y: 335, endPoint x: 434, endPoint y: 405, distance: 170.1
click at [279, 335] on div "Dokumendi nimi help Decora_arve_30522870.pdf Arve number (valikuline) help Arve…" at bounding box center [461, 292] width 895 height 299
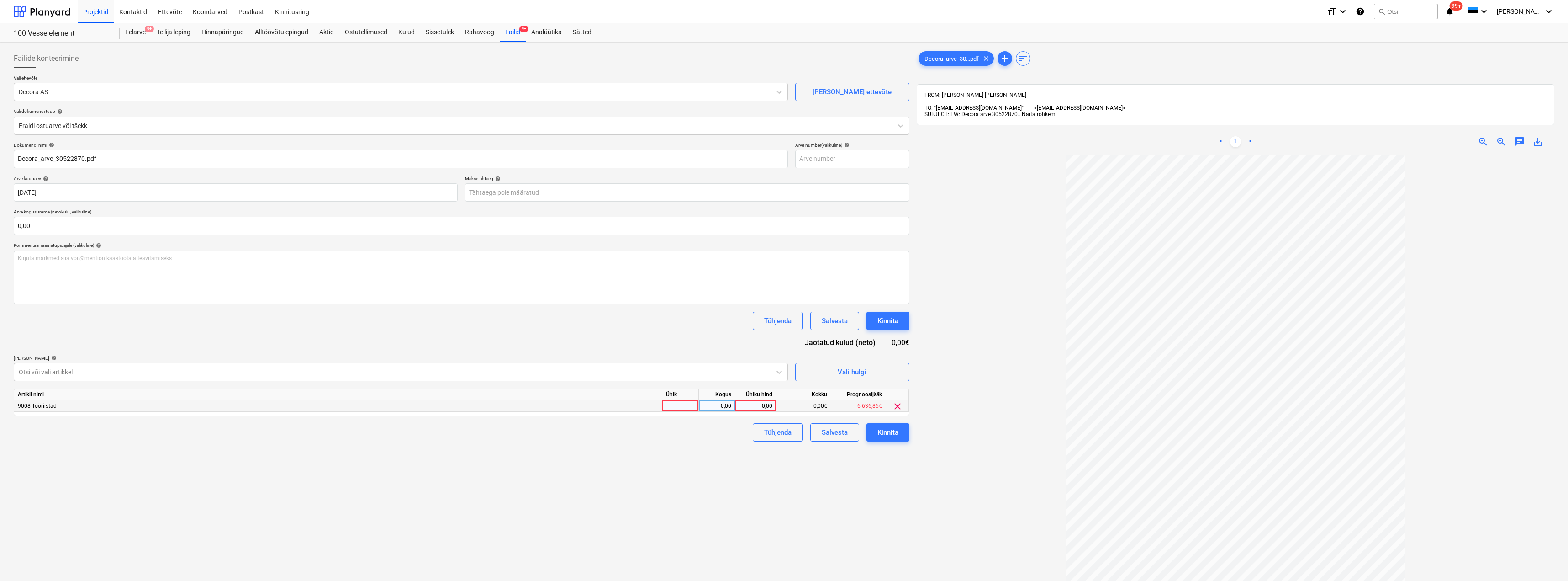
click at [679, 410] on div at bounding box center [681, 406] width 37 height 12
type input "kmpl"
type input "21,7"
click at [892, 432] on div "Kinnita" at bounding box center [888, 432] width 21 height 12
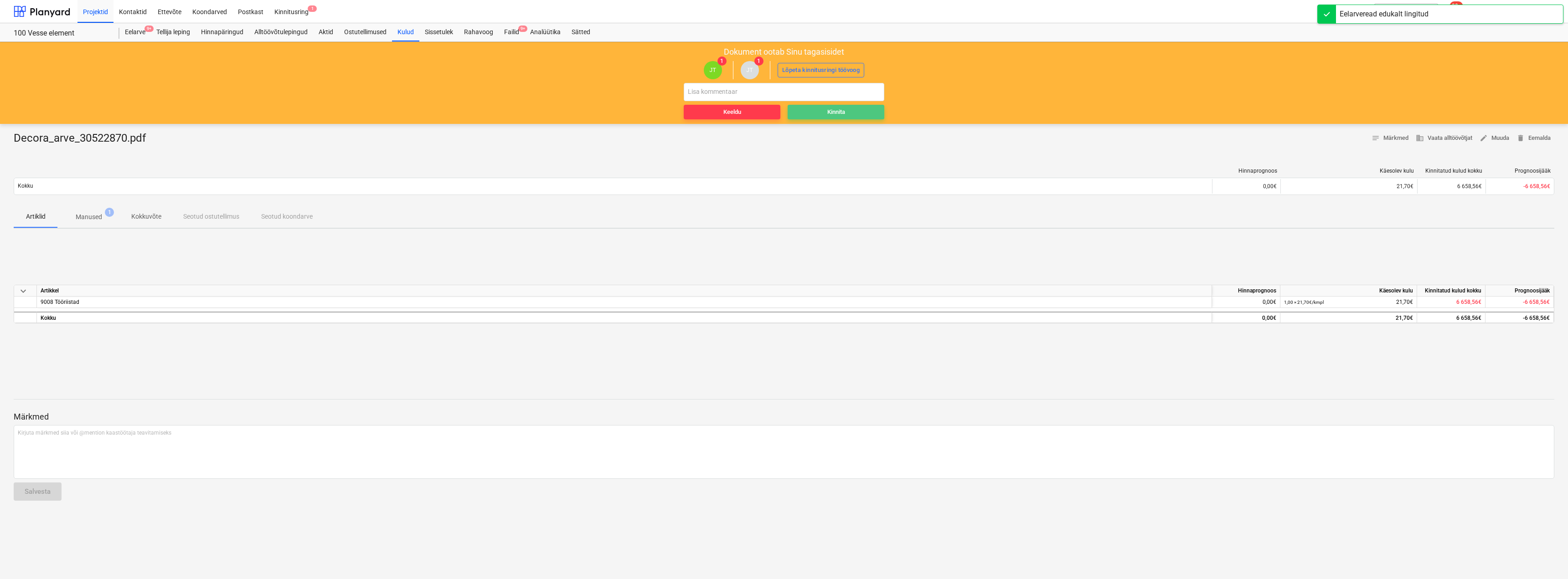
click at [842, 112] on div "Kinnita" at bounding box center [836, 112] width 18 height 10
